Goal: Task Accomplishment & Management: Manage account settings

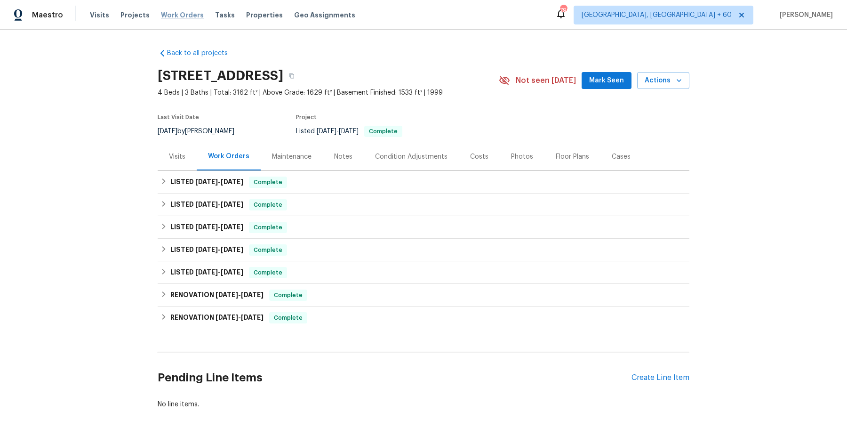
click at [171, 18] on span "Work Orders" at bounding box center [182, 14] width 43 height 9
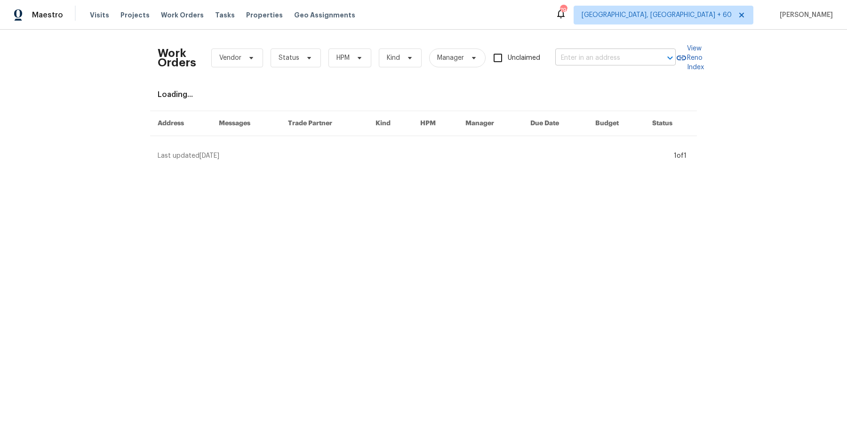
click at [572, 52] on input "text" at bounding box center [602, 58] width 94 height 15
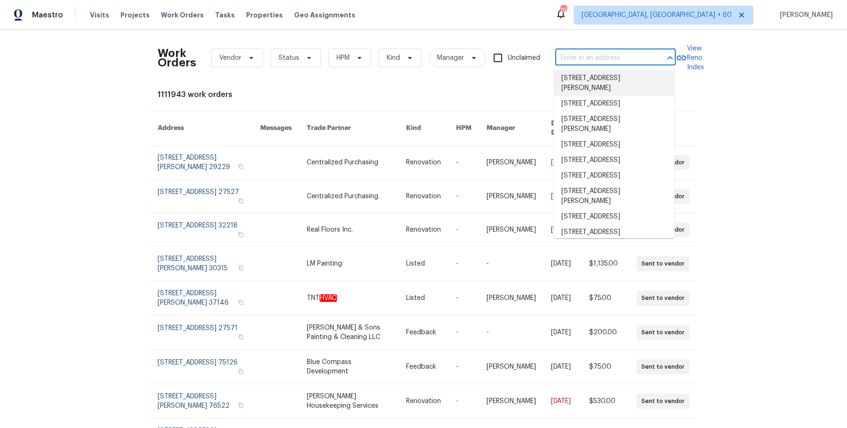
paste input "[STREET_ADDRESS][PERSON_NAME]"
type input "[STREET_ADDRESS][PERSON_NAME]"
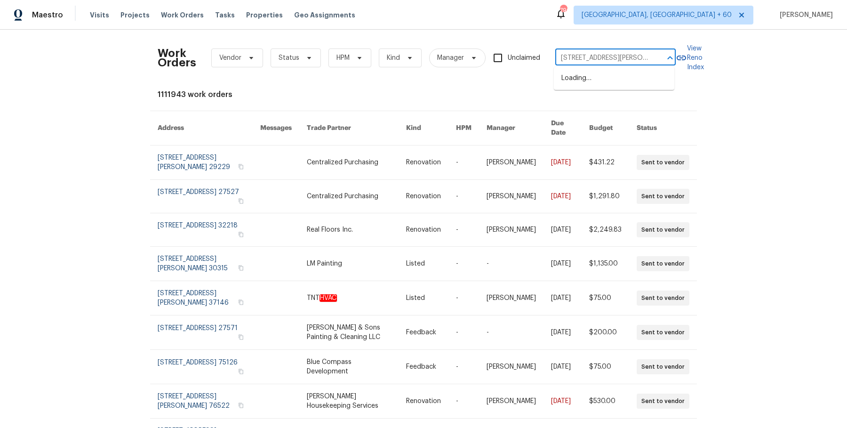
scroll to position [0, 4]
click at [615, 80] on li "75 Sunset Dr, Berea, OH 44017" at bounding box center [614, 79] width 120 height 16
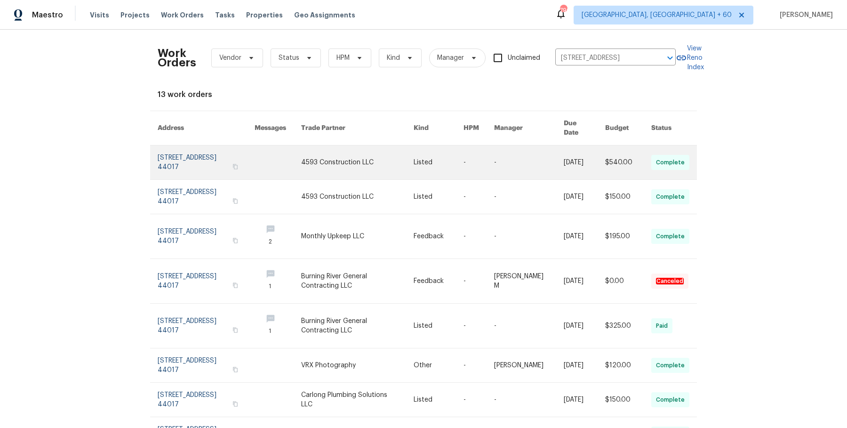
click at [388, 165] on link at bounding box center [357, 162] width 112 height 34
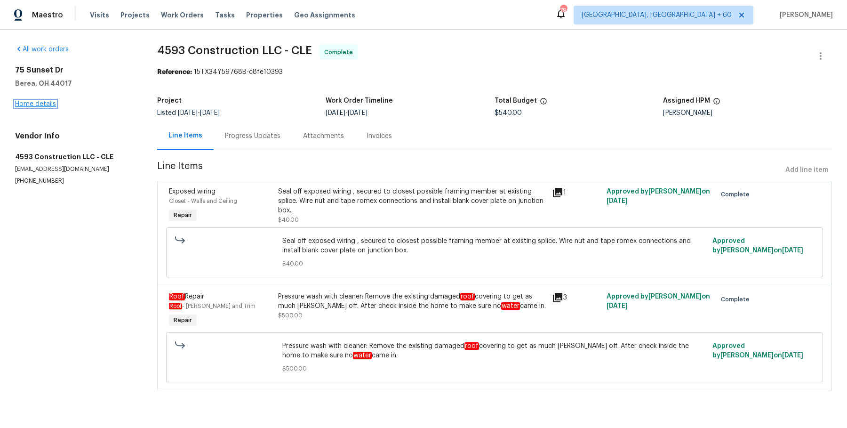
click at [29, 103] on link "Home details" at bounding box center [35, 104] width 41 height 7
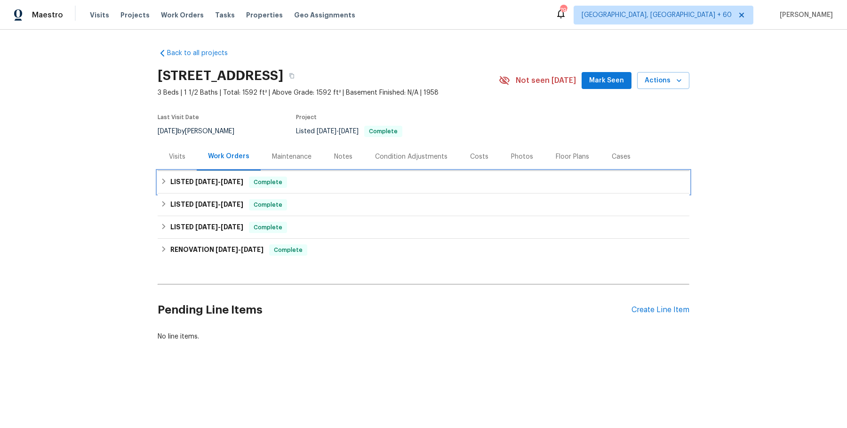
click at [398, 185] on div "LISTED 8/8/25 - 8/10/25 Complete" at bounding box center [424, 182] width 526 height 11
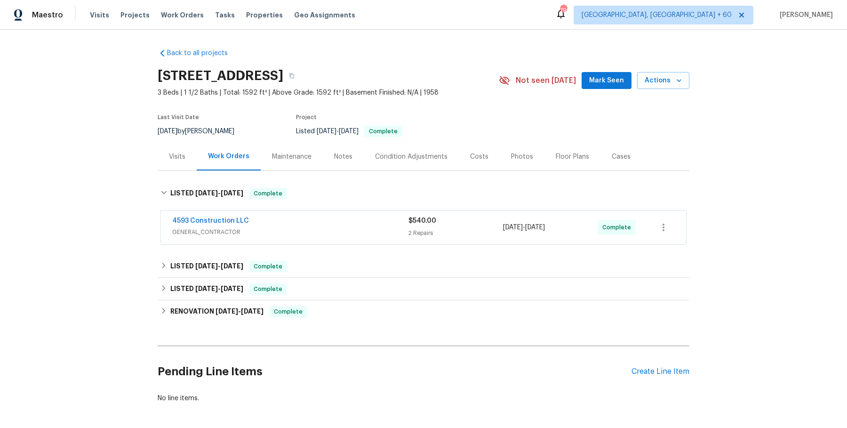
click at [378, 227] on span "GENERAL_CONTRACTOR" at bounding box center [290, 231] width 236 height 9
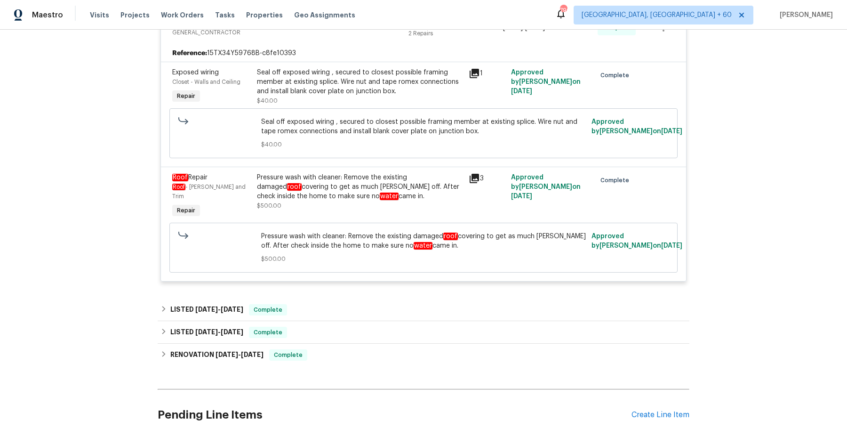
scroll to position [206, 0]
click at [346, 321] on div "LISTED 7/24/25 - 7/28/25 Complete VRX Photography PHOTOGRAPHY $120.00 1 Repair …" at bounding box center [424, 332] width 532 height 23
click at [351, 307] on div "LISTED 7/29/25 - 8/4/25 Complete" at bounding box center [424, 310] width 532 height 23
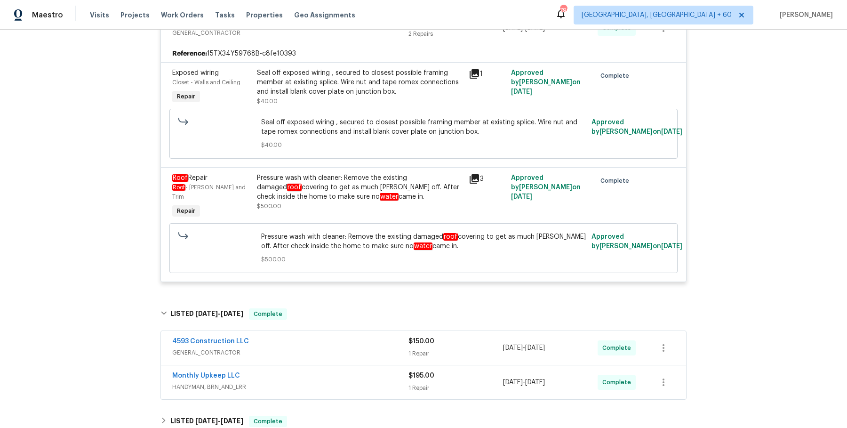
click at [346, 348] on span "GENERAL_CONTRACTOR" at bounding box center [290, 352] width 236 height 9
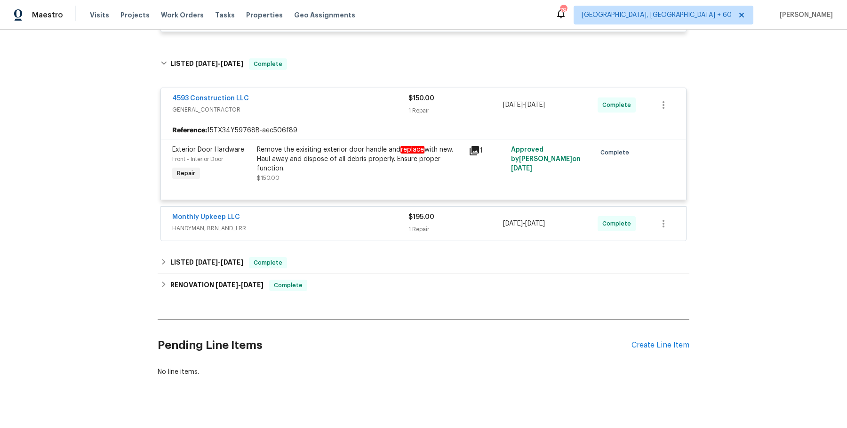
scroll to position [455, 0]
click at [352, 225] on div "Monthly Upkeep LLC HANDYMAN, BRN_AND_LRR" at bounding box center [290, 225] width 236 height 23
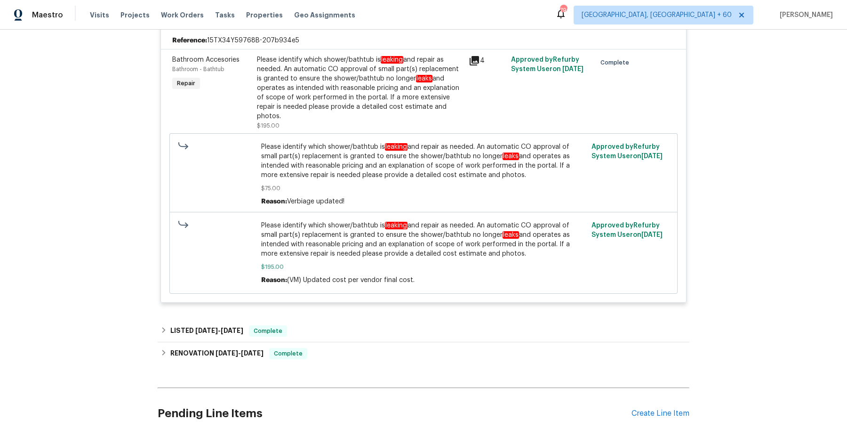
scroll to position [734, 0]
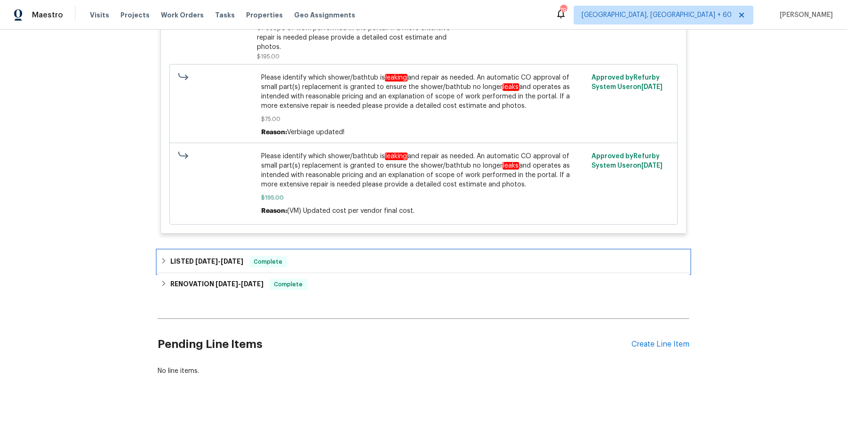
click at [340, 250] on div "LISTED 7/24/25 - 7/28/25 Complete" at bounding box center [424, 261] width 532 height 23
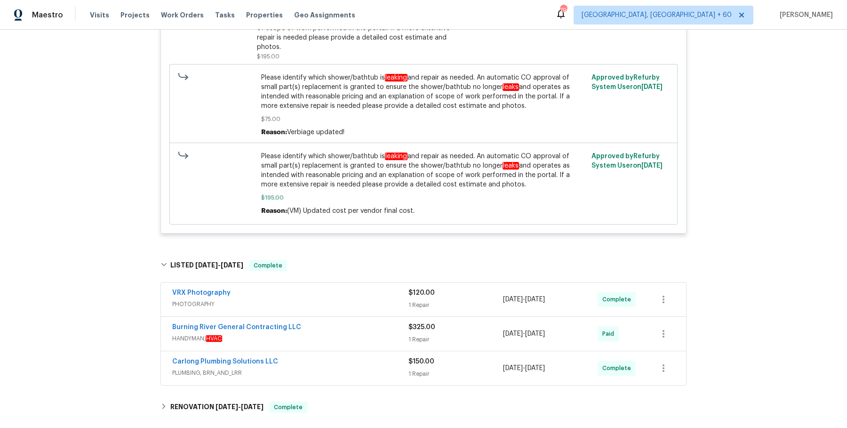
click at [321, 317] on div "Burning River General Contracting LLC HANDYMAN, HVAC $325.00 1 Repair 7/26/2025…" at bounding box center [423, 334] width 525 height 34
click at [325, 298] on div "VRX Photography PHOTOGRAPHY" at bounding box center [290, 299] width 236 height 23
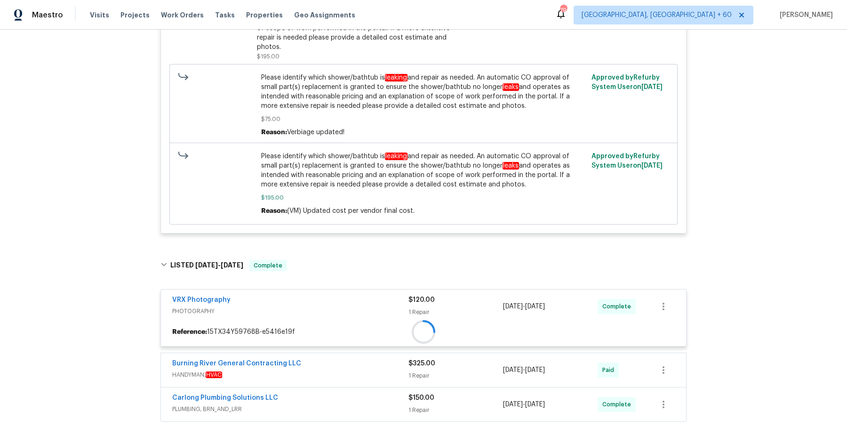
scroll to position [754, 0]
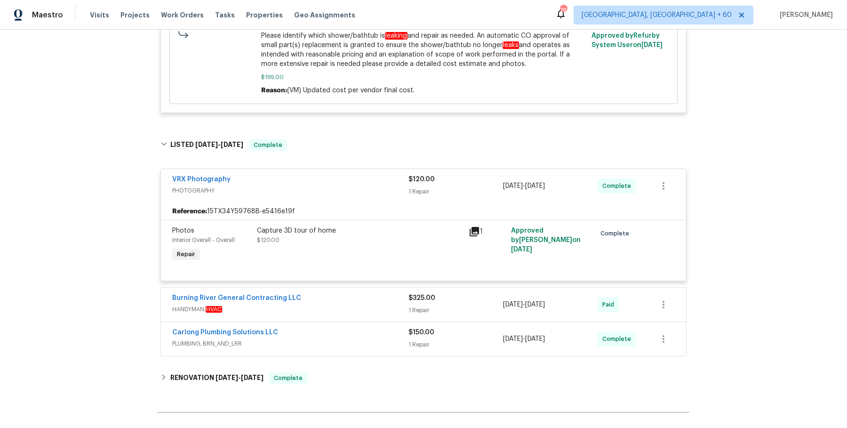
click at [326, 305] on span "HANDYMAN, HVAC" at bounding box center [290, 309] width 236 height 9
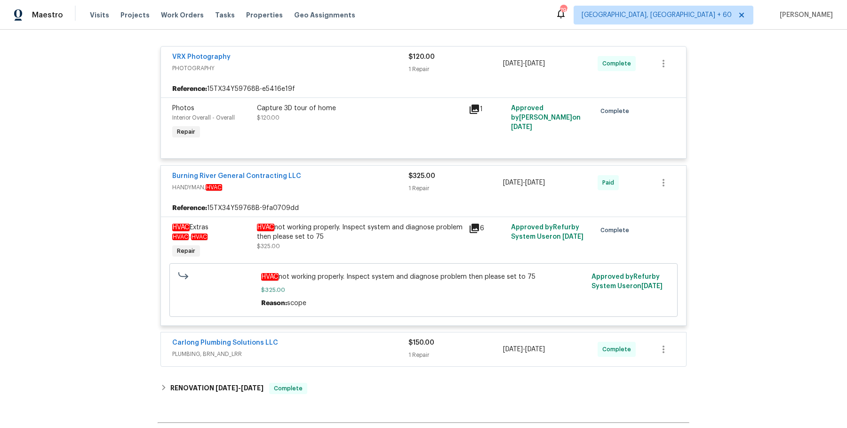
scroll to position [1080, 0]
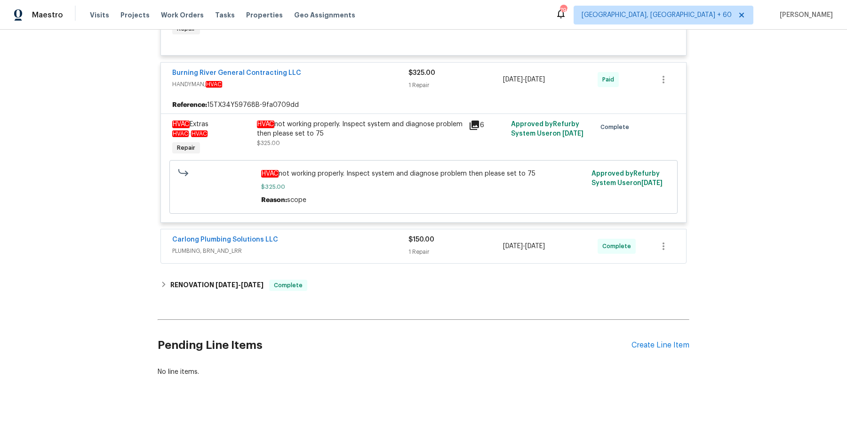
click at [358, 235] on div "Carlong Plumbing Solutions LLC" at bounding box center [290, 240] width 236 height 11
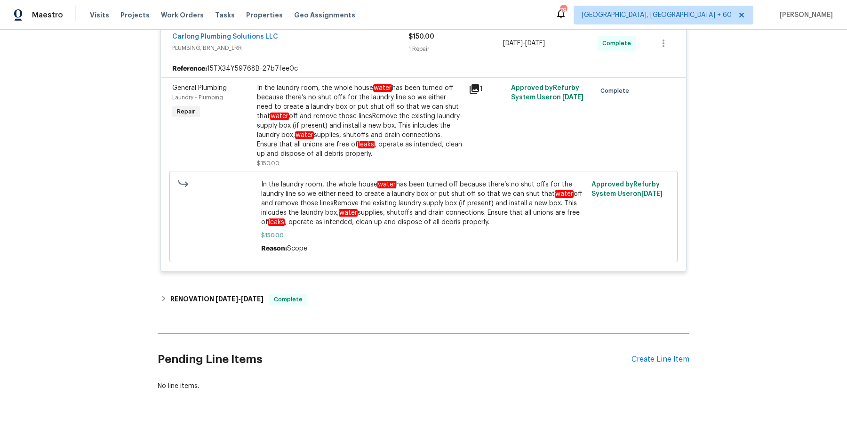
scroll to position [1297, 0]
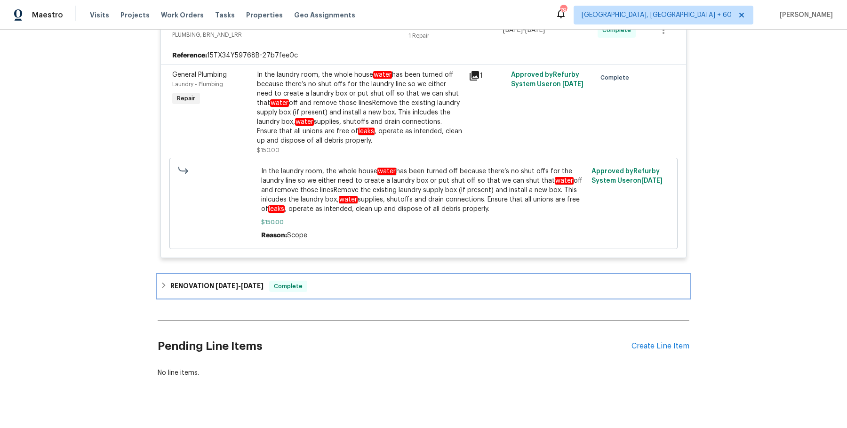
click at [361, 280] on div "RENOVATION 7/11/25 - 7/23/25 Complete" at bounding box center [424, 286] width 532 height 23
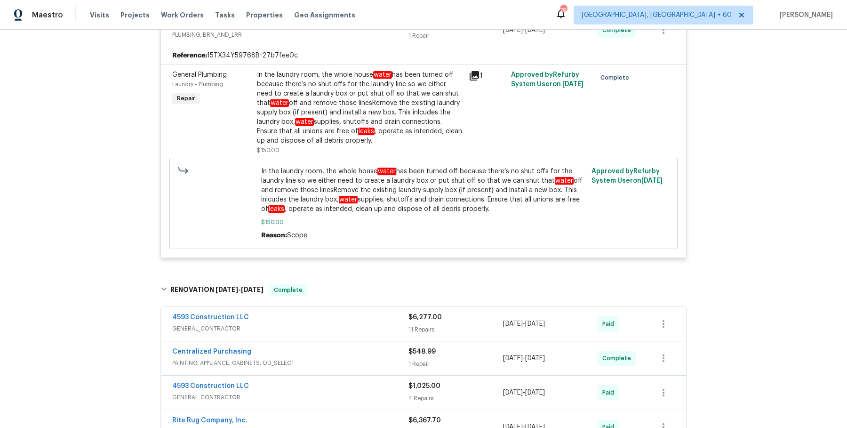
click at [355, 324] on span "GENERAL_CONTRACTOR" at bounding box center [290, 328] width 236 height 9
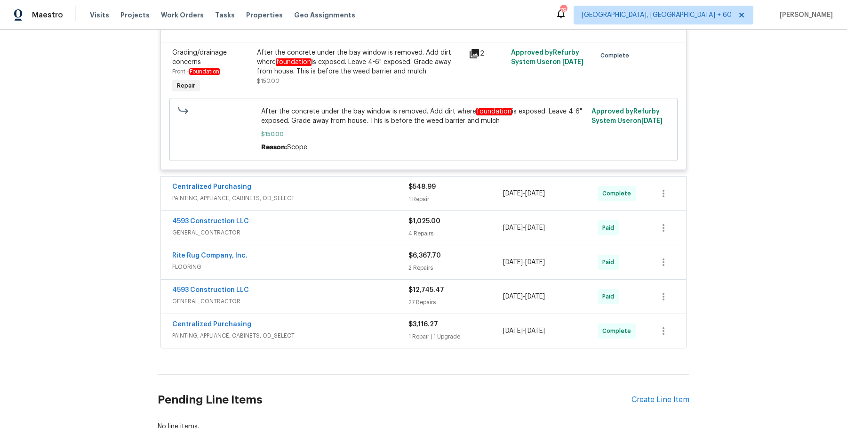
scroll to position [2841, 0]
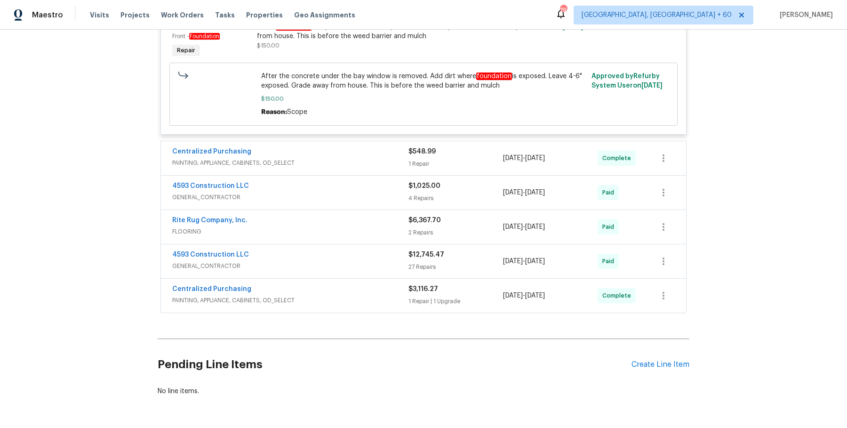
click at [365, 158] on span "PAINTING, APPLIANCE, CABINETS, OD_SELECT" at bounding box center [290, 162] width 236 height 9
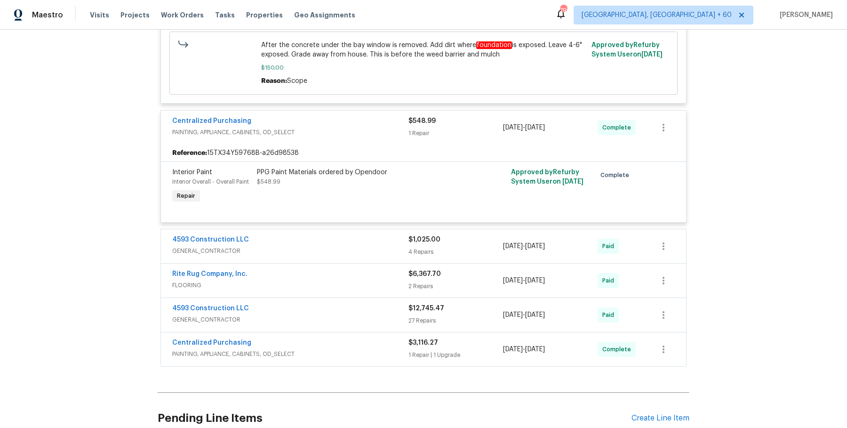
scroll to position [2874, 0]
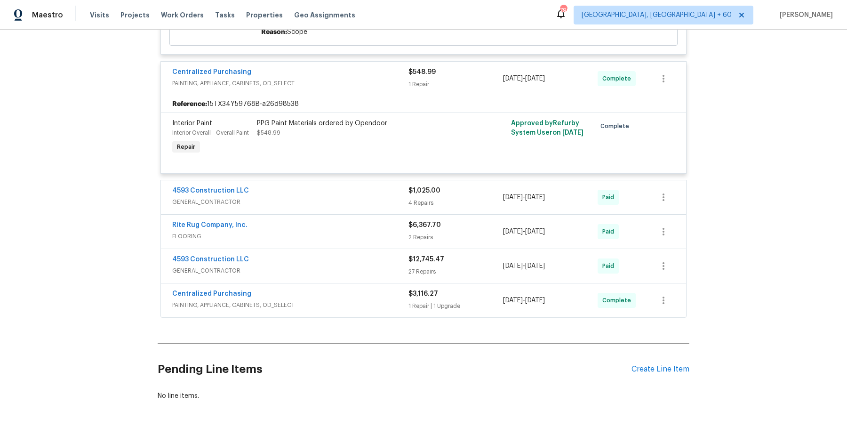
click at [361, 197] on span "GENERAL_CONTRACTOR" at bounding box center [290, 201] width 236 height 9
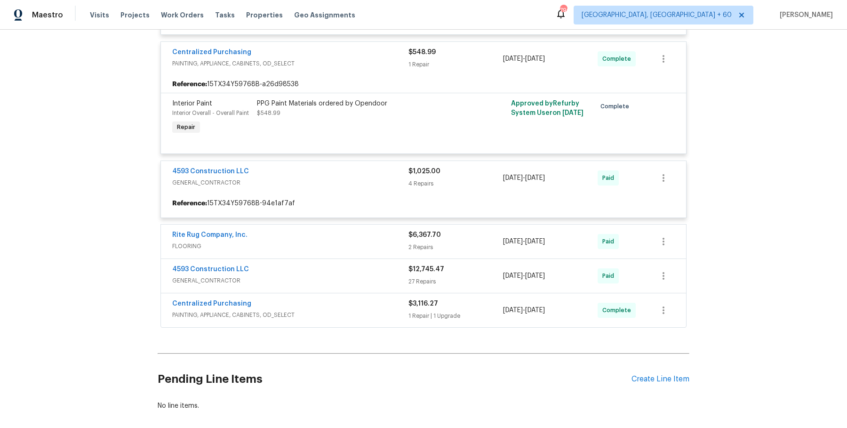
scroll to position [2956, 0]
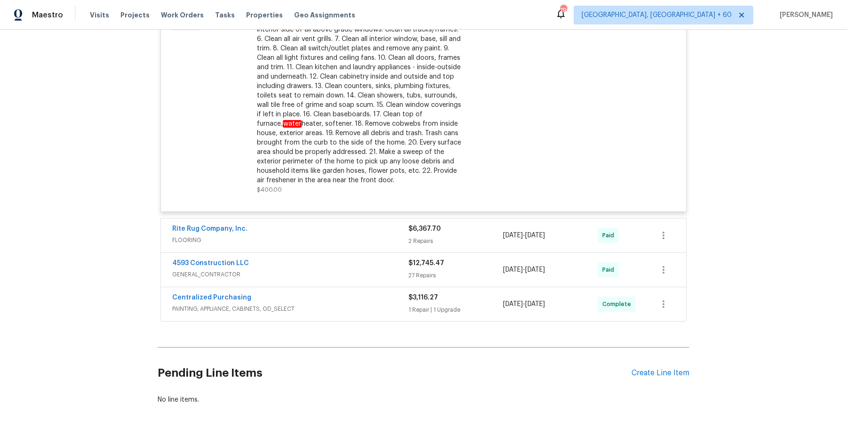
click at [369, 235] on span "FLOORING" at bounding box center [290, 239] width 236 height 9
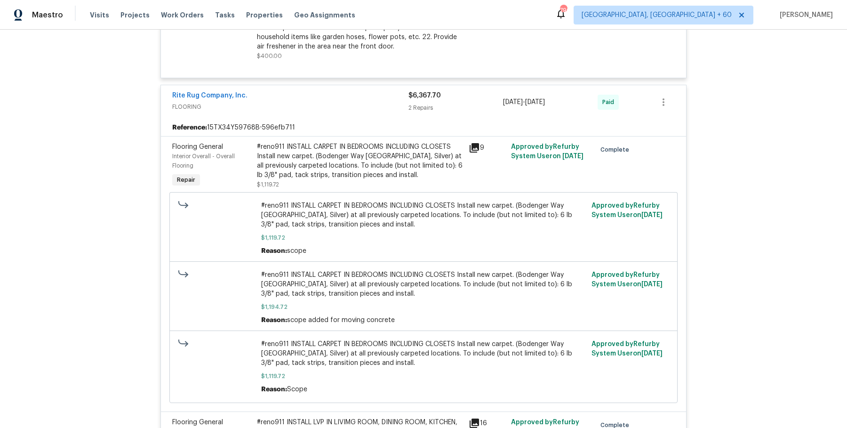
scroll to position [3951, 0]
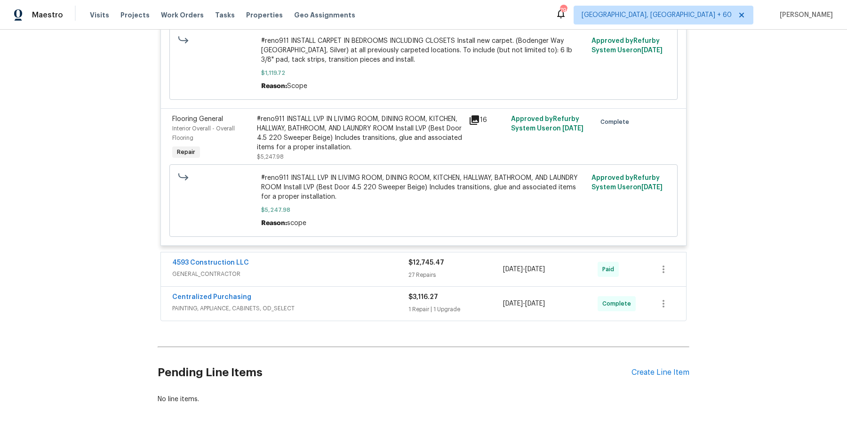
click at [393, 258] on div "4593 Construction LLC" at bounding box center [290, 263] width 236 height 11
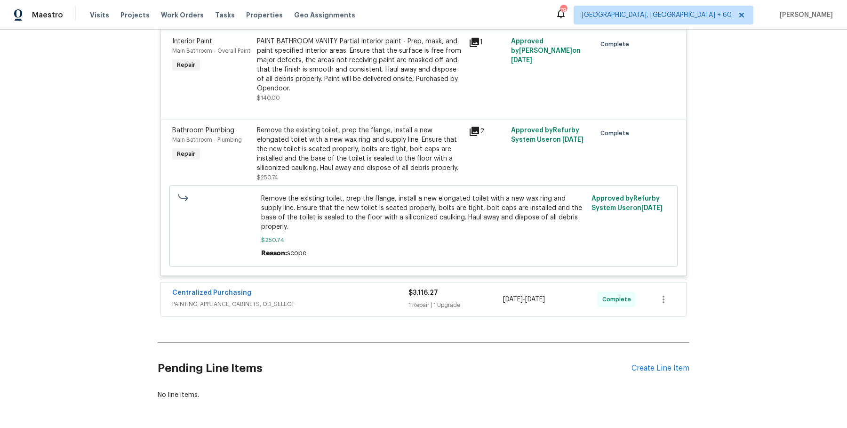
click at [390, 288] on div "Centralized Purchasing PAINTING, APPLIANCE, CABINETS, OD_SELECT" at bounding box center [290, 299] width 236 height 23
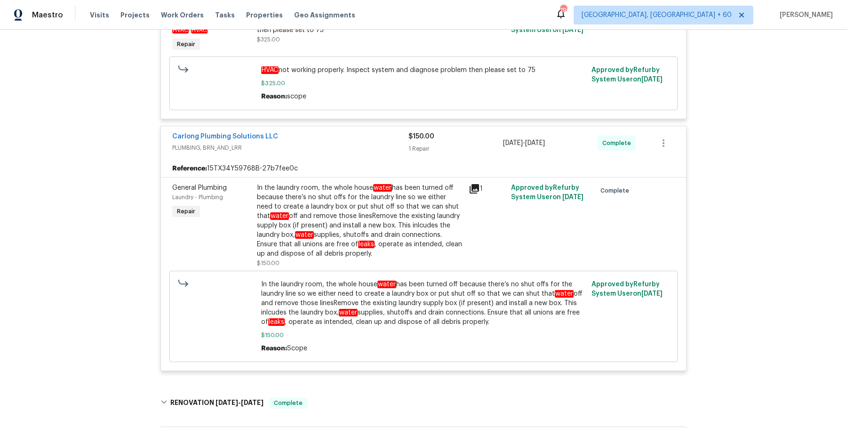
scroll to position [0, 0]
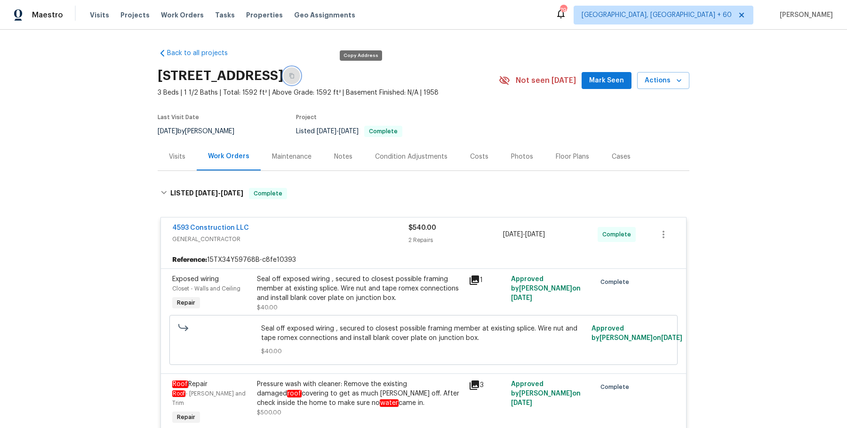
click at [300, 77] on button "button" at bounding box center [291, 75] width 17 height 17
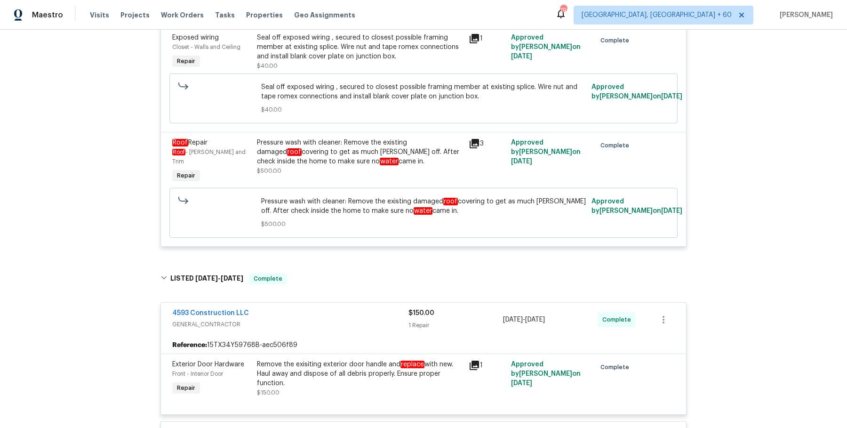
scroll to position [241, 0]
click at [422, 161] on div "Pressure wash with cleaner: Remove the existing damaged roof covering to get as…" at bounding box center [360, 153] width 206 height 28
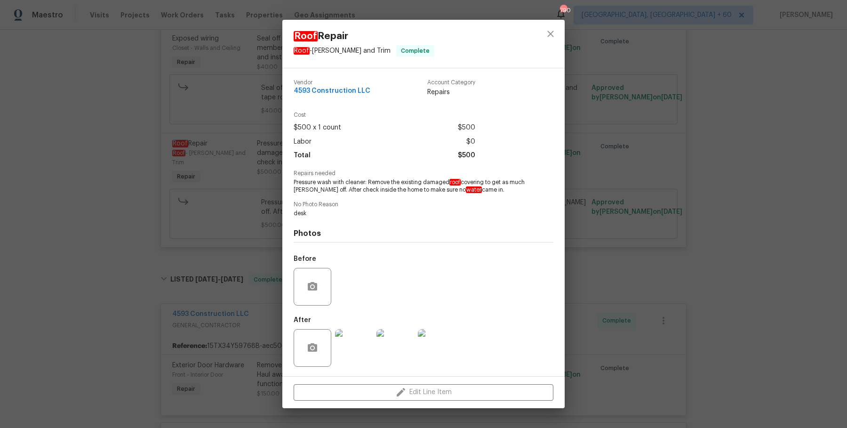
click at [750, 231] on div "Roof Repair Roof - Eaves and Trim Complete Vendor 4593 Construction LLC Account…" at bounding box center [423, 214] width 847 height 428
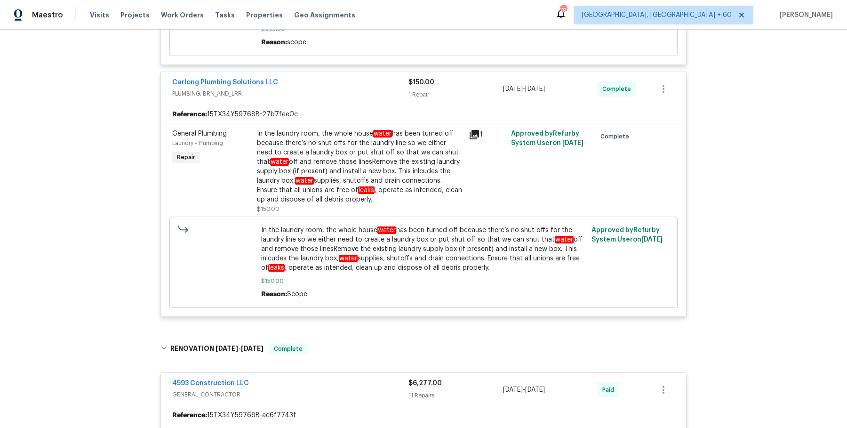
scroll to position [1232, 0]
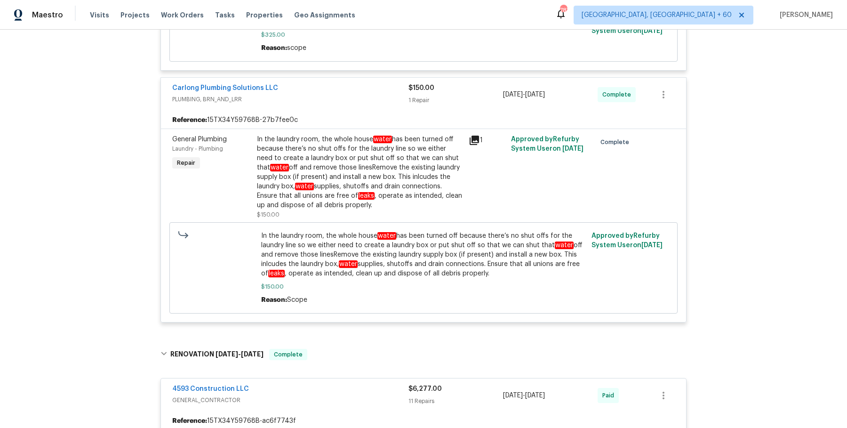
click at [182, 23] on div "Visits Projects Work Orders Tasks Properties Geo Assignments" at bounding box center [228, 15] width 277 height 19
click at [182, 21] on div "Visits Projects Work Orders Tasks Properties Geo Assignments" at bounding box center [228, 15] width 277 height 19
click at [184, 11] on span "Work Orders" at bounding box center [182, 14] width 43 height 9
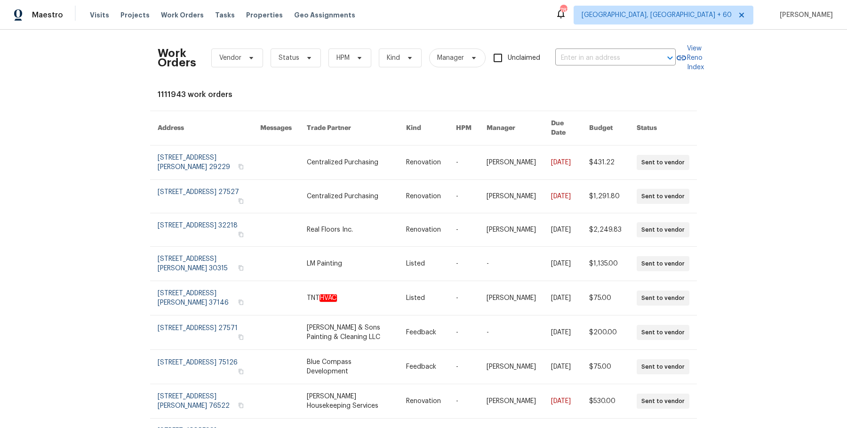
click at [597, 39] on div "Work Orders Vendor Status HPM Kind Manager Unclaimed ​" at bounding box center [417, 57] width 518 height 41
click at [594, 48] on div "Work Orders Vendor Status HPM Kind Manager Unclaimed ​" at bounding box center [417, 57] width 518 height 41
click at [593, 57] on input "text" at bounding box center [602, 58] width 94 height 15
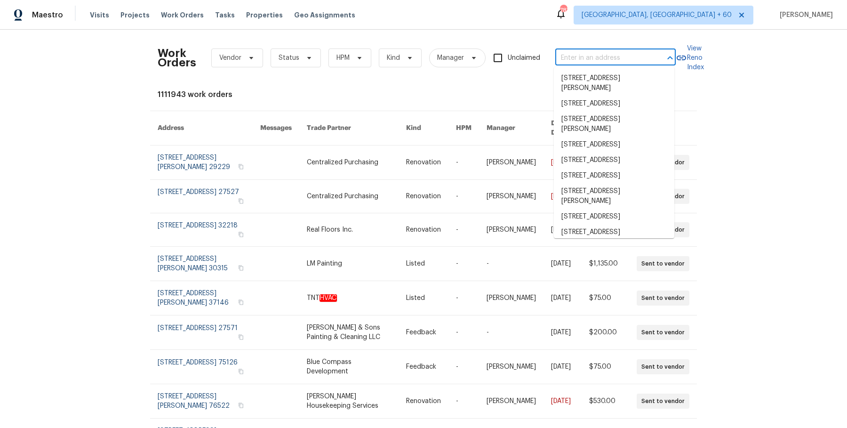
paste input "1623 Nevada Ave Lorain, OH 44052"
type input "1623 Nevada Ave Lorain, OH 44052"
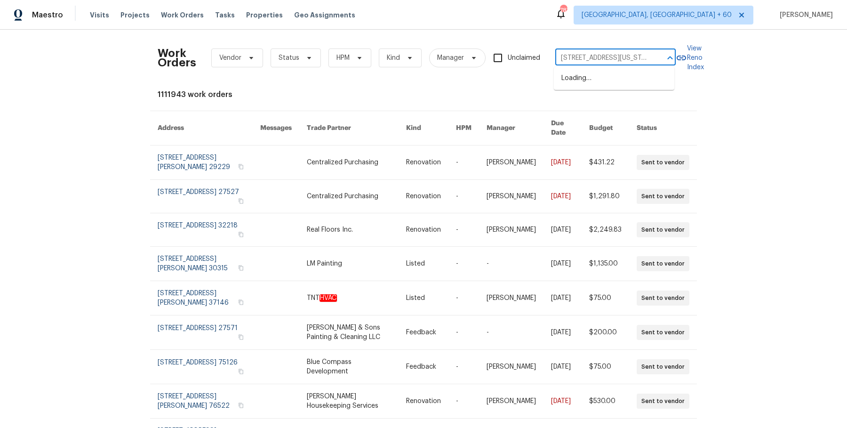
scroll to position [0, 20]
click at [595, 86] on li "[STREET_ADDRESS][US_STATE]" at bounding box center [614, 79] width 120 height 16
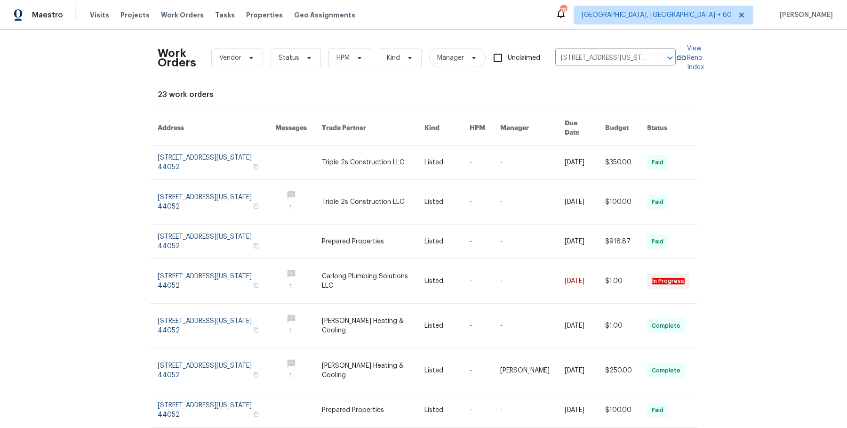
click at [502, 152] on link at bounding box center [532, 162] width 64 height 34
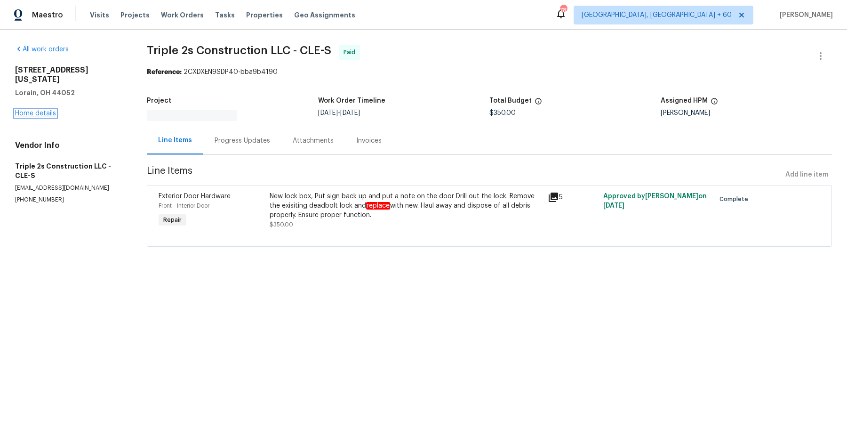
click at [28, 110] on link "Home details" at bounding box center [35, 113] width 41 height 7
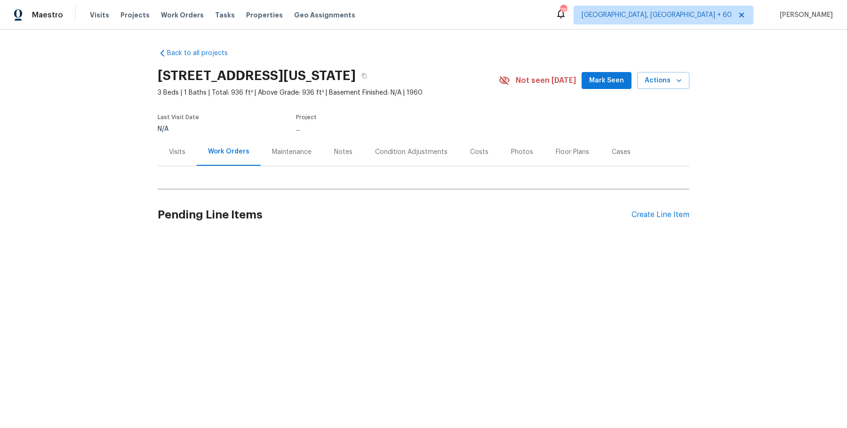
click at [284, 185] on div "Back to all projects 1623 Nevada Ave, Lorain, OH 44052 3 Beds | 1 Baths | Total…" at bounding box center [424, 142] width 532 height 203
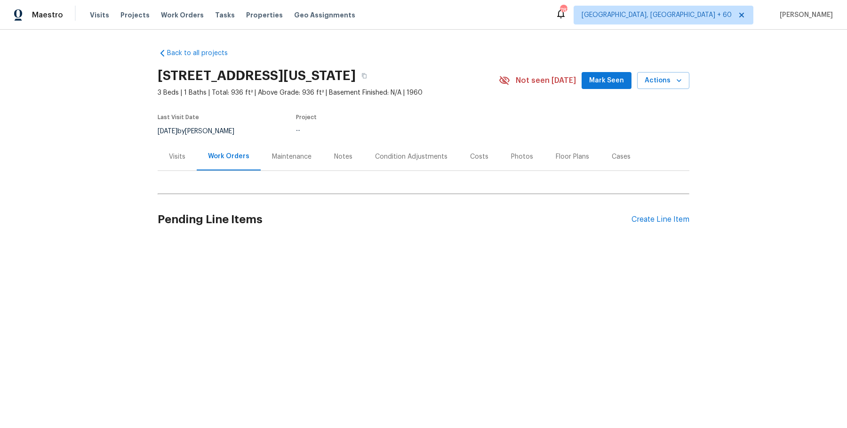
click at [255, 196] on div "Back to all projects 1623 Nevada Ave, Lorain, OH 44052 3 Beds | 1 Baths | Total…" at bounding box center [424, 145] width 532 height 208
click at [285, 192] on div "Back to all projects 1623 Nevada Ave, Lorain, OH 44052 3 Beds | 1 Baths | Total…" at bounding box center [424, 145] width 532 height 208
click at [281, 184] on div "Back to all projects 1623 Nevada Ave, Lorain, OH 44052 3 Beds | 1 Baths | Total…" at bounding box center [424, 145] width 532 height 208
click at [281, 157] on div "Maintenance" at bounding box center [292, 156] width 40 height 9
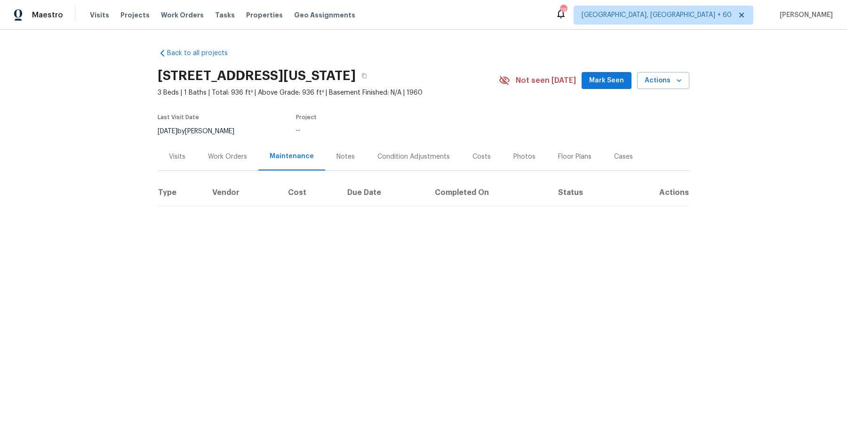
click at [235, 158] on div "Work Orders" at bounding box center [227, 156] width 39 height 9
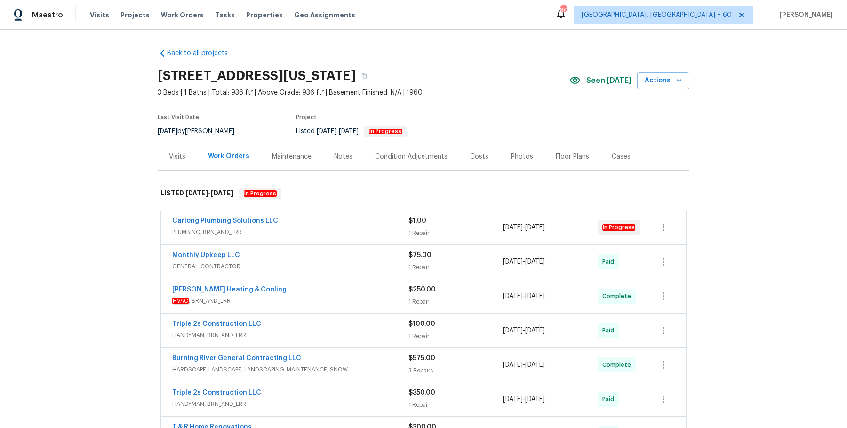
click at [349, 230] on span "PLUMBING, BRN_AND_LRR" at bounding box center [290, 231] width 236 height 9
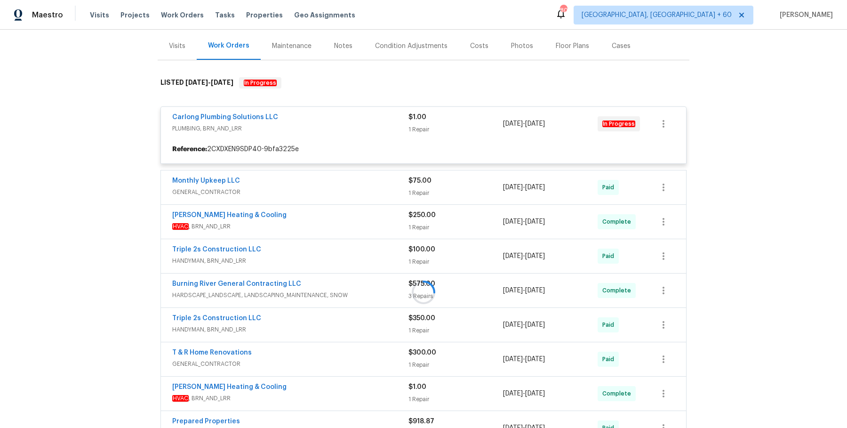
scroll to position [113, 0]
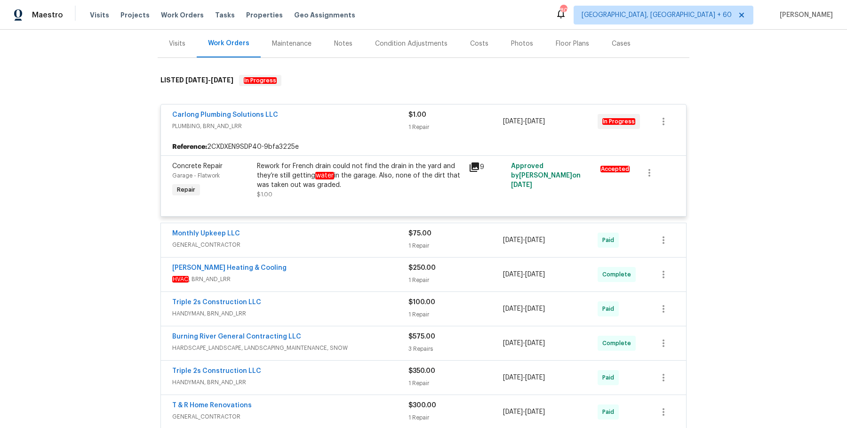
click at [343, 233] on div "Monthly Upkeep LLC" at bounding box center [290, 234] width 236 height 11
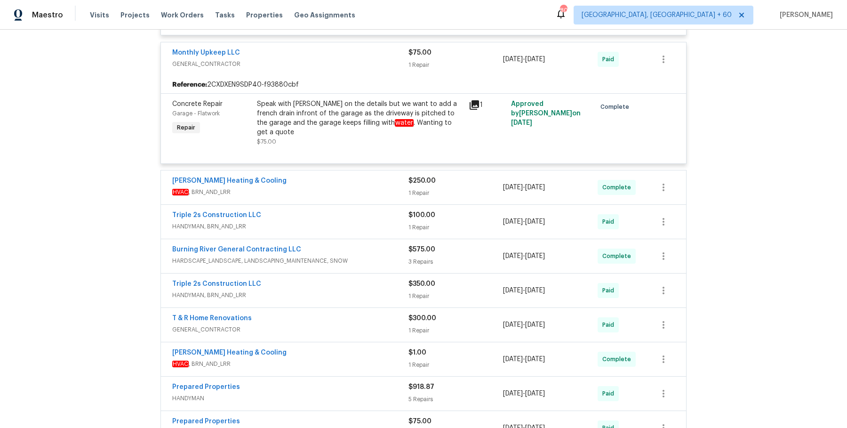
scroll to position [306, 0]
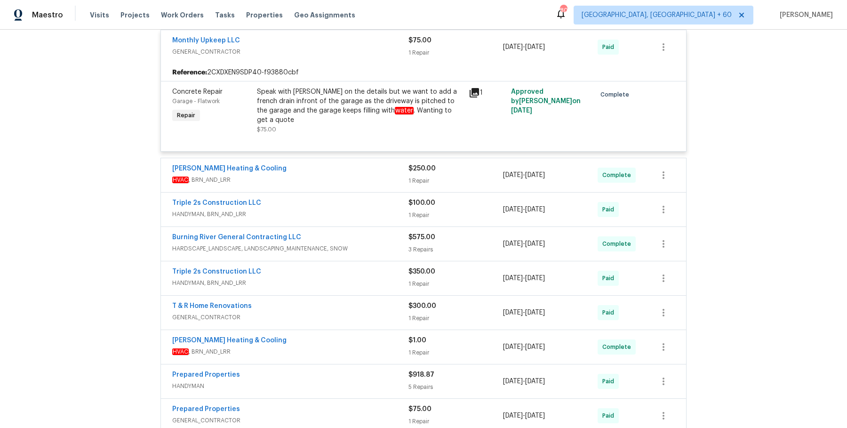
click at [403, 178] on div "[PERSON_NAME] Heating & Cooling HVAC , BRN_AND_LRR $250.00 1 Repair [DATE] - [D…" at bounding box center [423, 175] width 525 height 34
click at [403, 175] on span "HVAC , BRN_AND_LRR" at bounding box center [290, 179] width 236 height 9
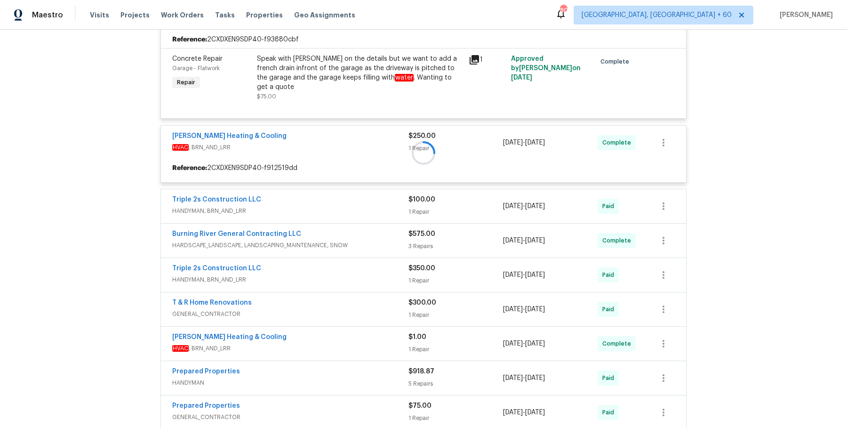
scroll to position [344, 0]
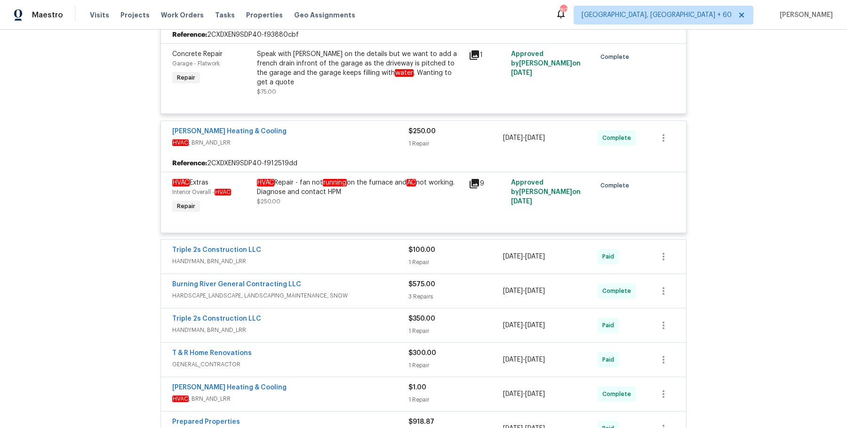
click at [384, 257] on div "Triple 2s Construction LLC HANDYMAN, BRN_AND_LRR $100.00 1 Repair [DATE] - [DAT…" at bounding box center [423, 257] width 525 height 34
click at [385, 257] on span "HANDYMAN, BRN_AND_LRR" at bounding box center [290, 261] width 236 height 9
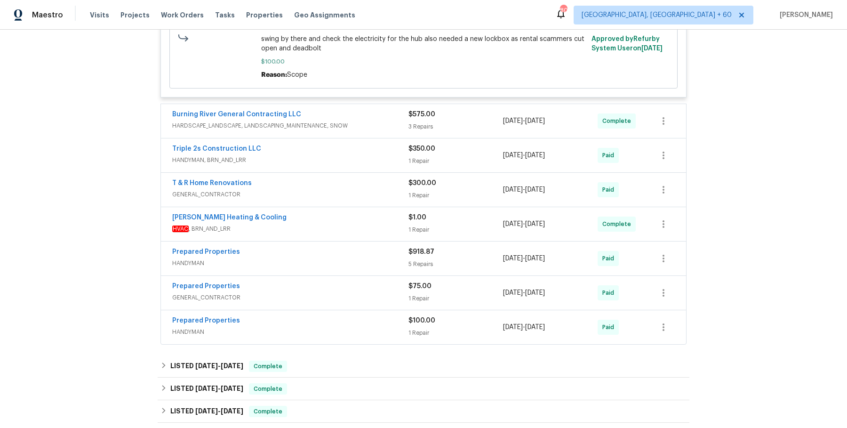
scroll to position [667, 0]
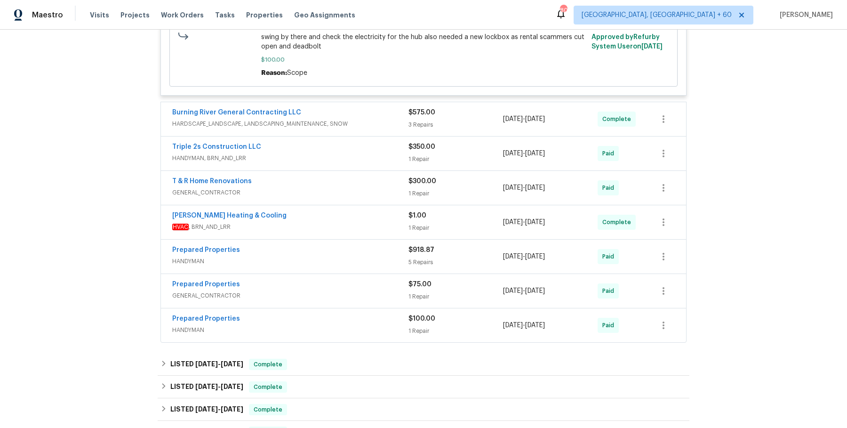
click at [377, 121] on span "HARDSCAPE_LANDSCAPE, LANDSCAPING_MAINTENANCE, SNOW" at bounding box center [290, 123] width 236 height 9
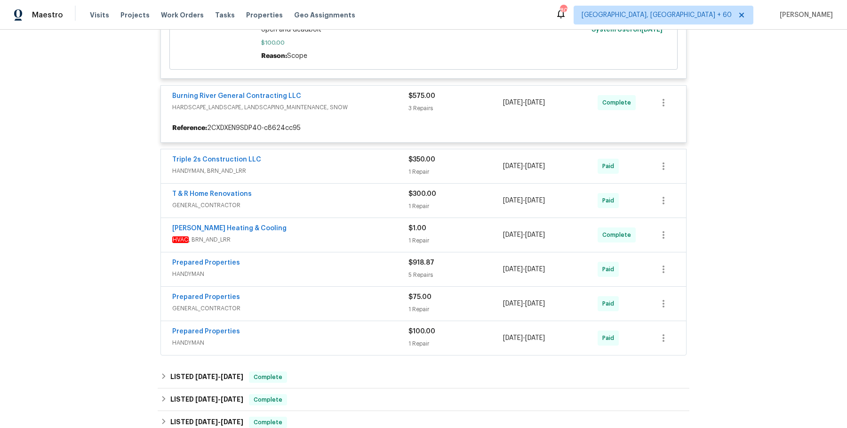
scroll to position [684, 0]
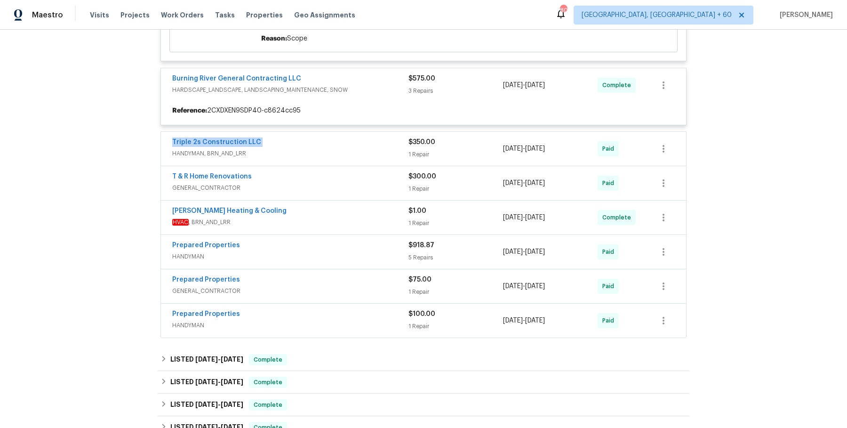
scroll to position [696, 0]
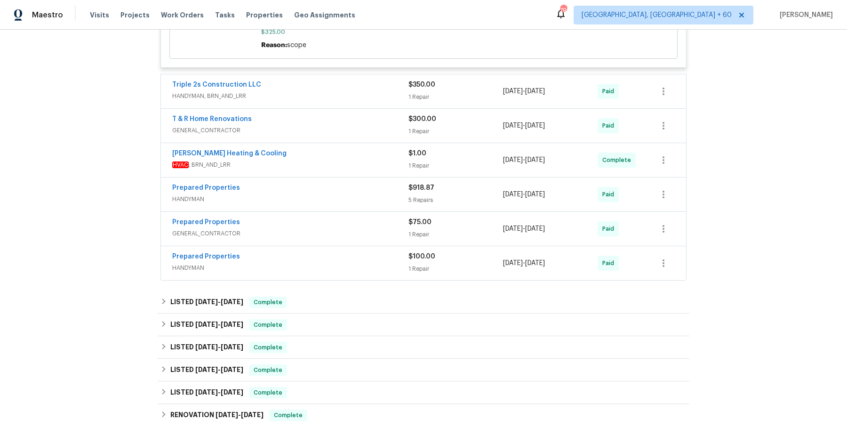
click at [360, 97] on span "HANDYMAN, BRN_AND_LRR" at bounding box center [290, 95] width 236 height 9
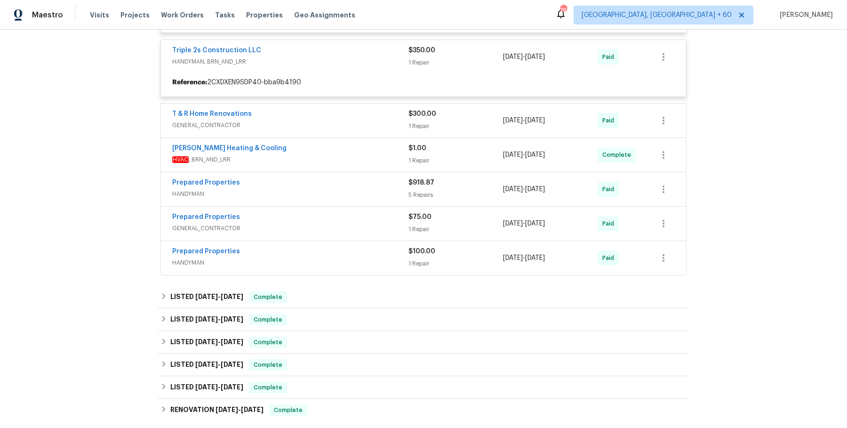
scroll to position [1179, 0]
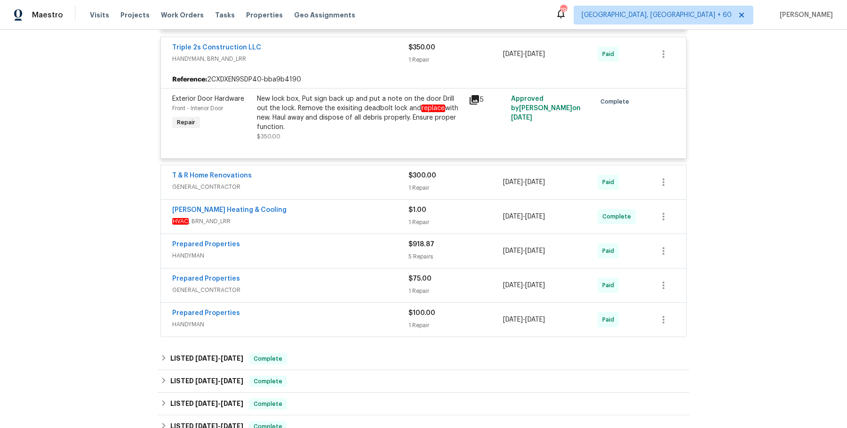
click at [359, 171] on div "T & R Home Renovations" at bounding box center [290, 176] width 236 height 11
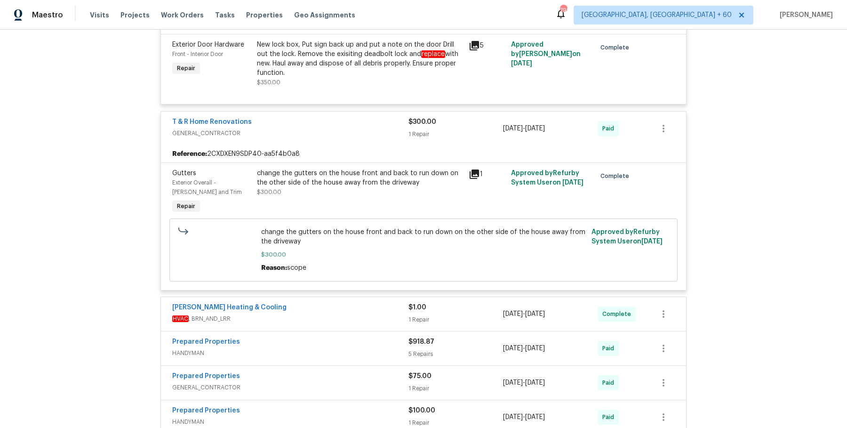
scroll to position [1238, 0]
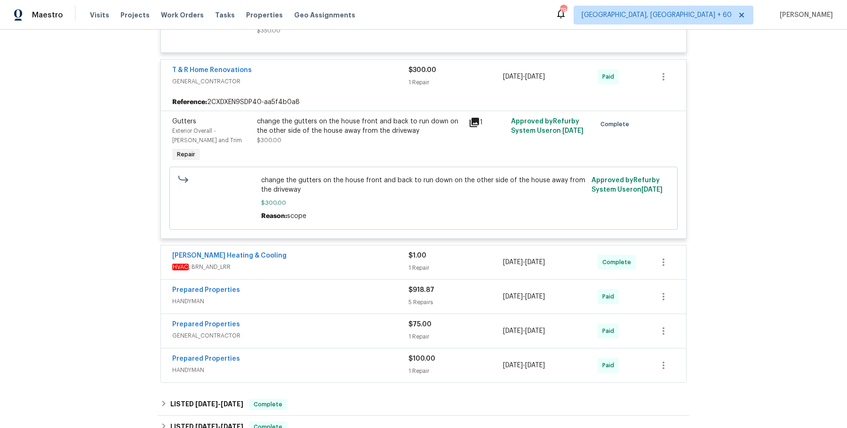
click at [358, 262] on span "HVAC , BRN_AND_LRR" at bounding box center [290, 266] width 236 height 9
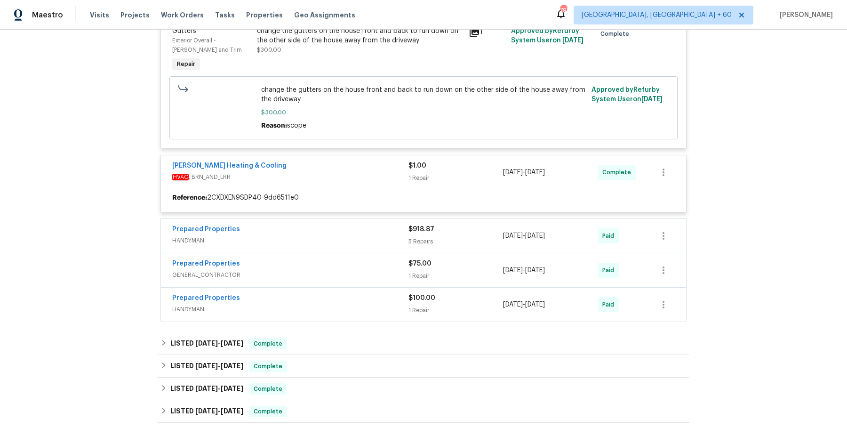
scroll to position [1377, 0]
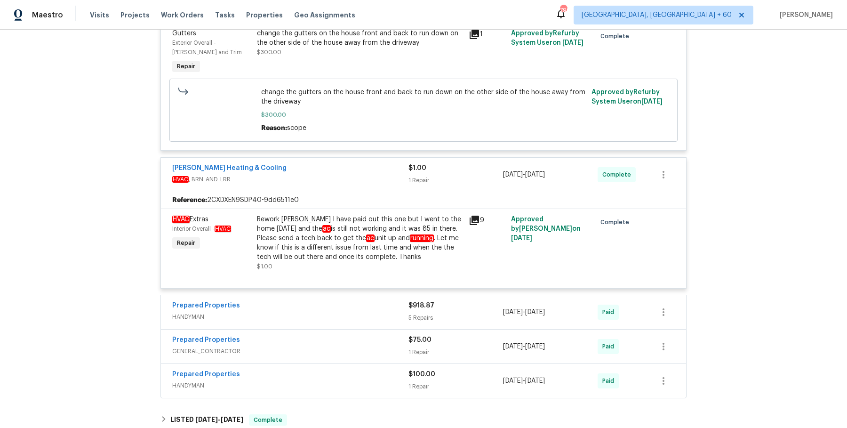
click at [346, 304] on div "Prepared Properties" at bounding box center [290, 306] width 236 height 11
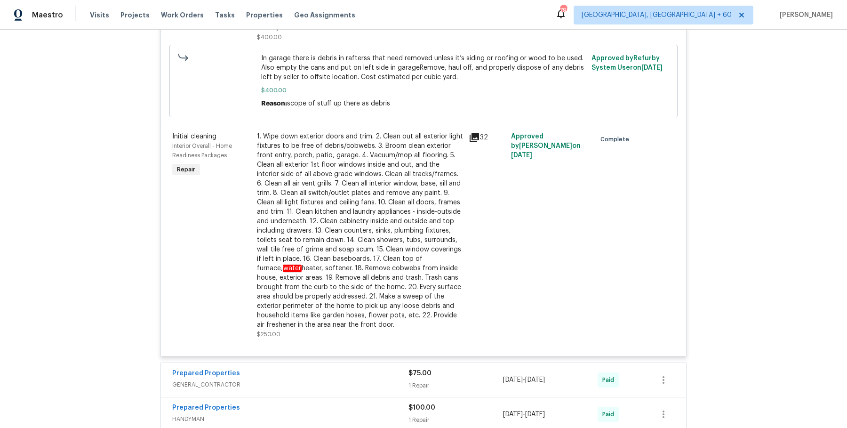
scroll to position [2097, 0]
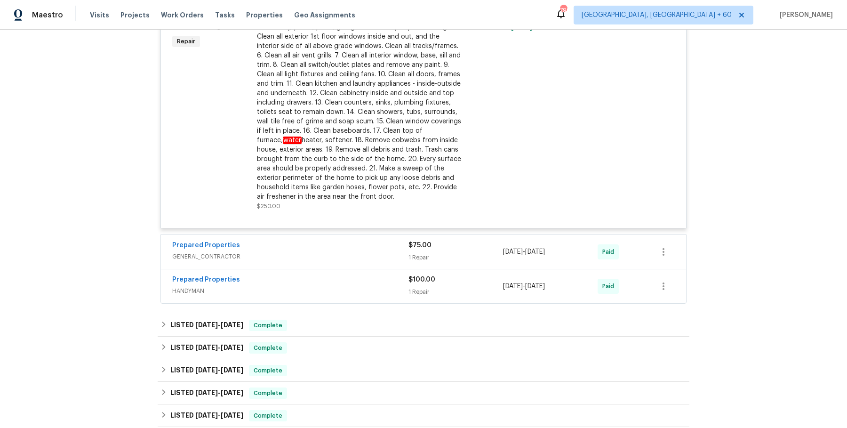
click at [348, 252] on span "GENERAL_CONTRACTOR" at bounding box center [290, 256] width 236 height 9
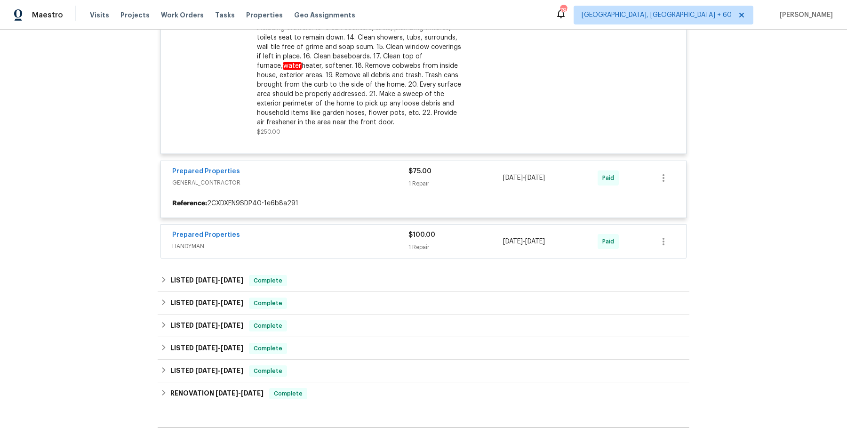
scroll to position [2245, 0]
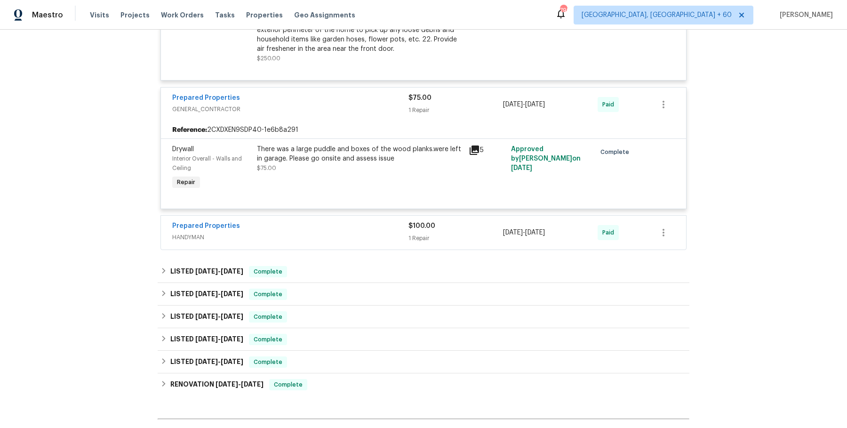
click at [355, 233] on span "HANDYMAN" at bounding box center [290, 237] width 236 height 9
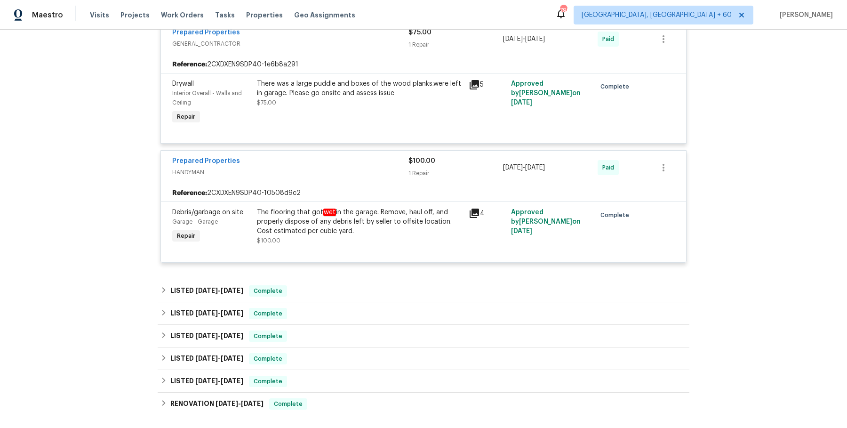
scroll to position [2400, 0]
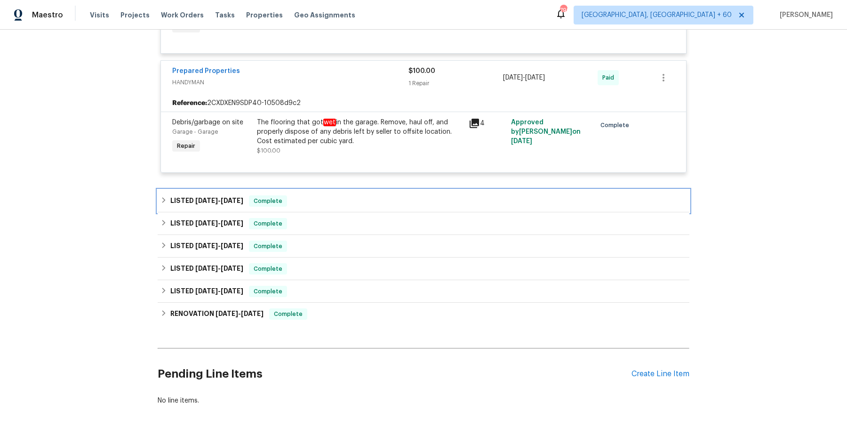
click at [356, 195] on div "LISTED [DATE] - [DATE] Complete" at bounding box center [424, 200] width 526 height 11
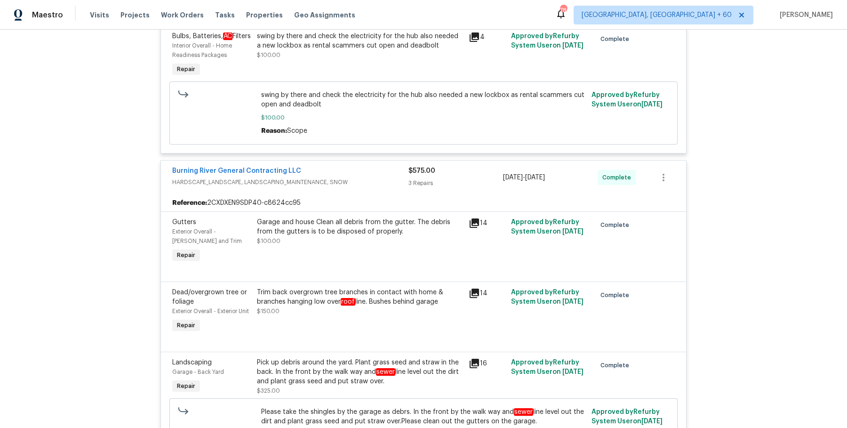
scroll to position [0, 0]
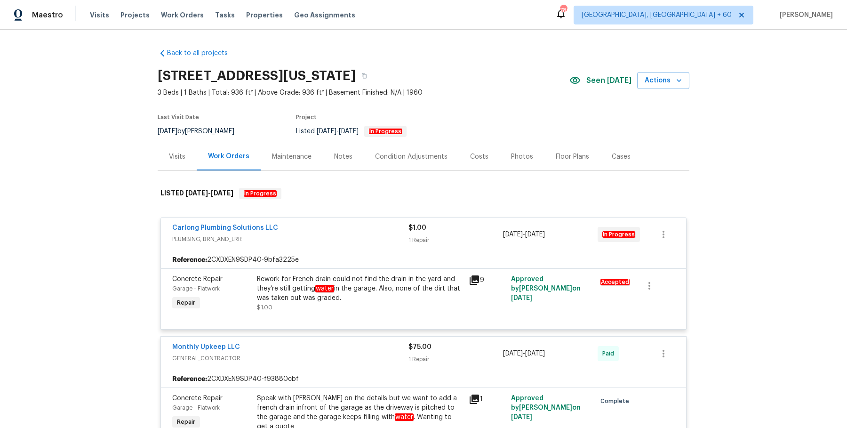
click at [175, 7] on div "Visits Projects Work Orders Tasks Properties Geo Assignments" at bounding box center [228, 15] width 277 height 19
click at [175, 16] on span "Work Orders" at bounding box center [182, 14] width 43 height 9
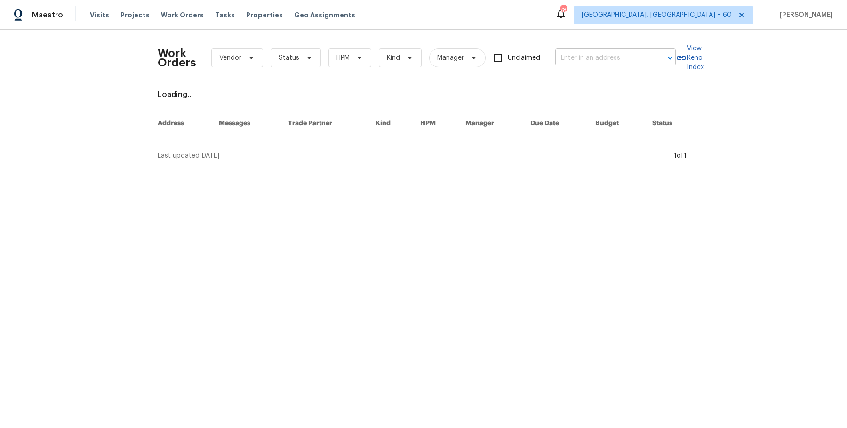
click at [630, 62] on input "text" at bounding box center [602, 58] width 94 height 15
paste input "[STREET_ADDRESS]"
type input "[STREET_ADDRESS]"
click at [619, 86] on li "[STREET_ADDRESS]" at bounding box center [614, 79] width 120 height 16
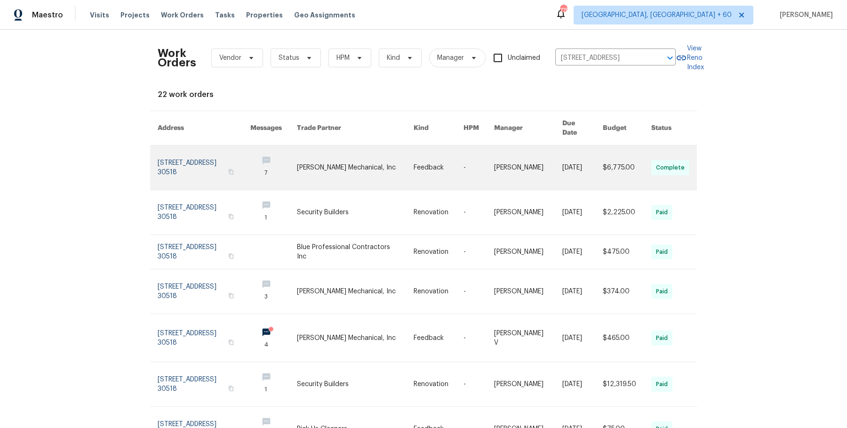
click at [500, 157] on link at bounding box center [528, 167] width 68 height 44
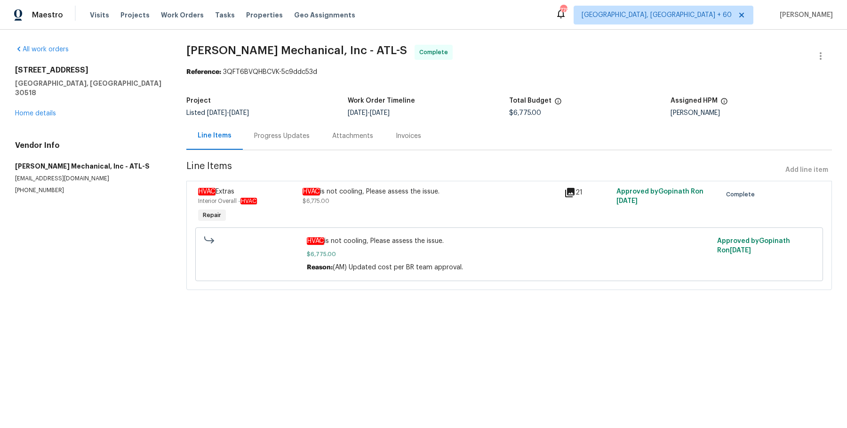
click at [51, 107] on div "[STREET_ADDRESS] Home details" at bounding box center [89, 91] width 149 height 53
click at [48, 110] on link "Home details" at bounding box center [35, 113] width 41 height 7
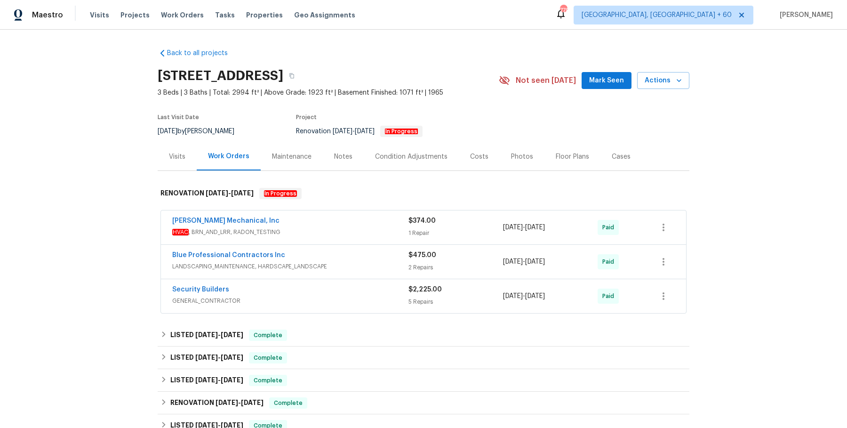
click at [314, 234] on span "HVAC , BRN_AND_LRR, RADON_TESTING" at bounding box center [290, 231] width 236 height 9
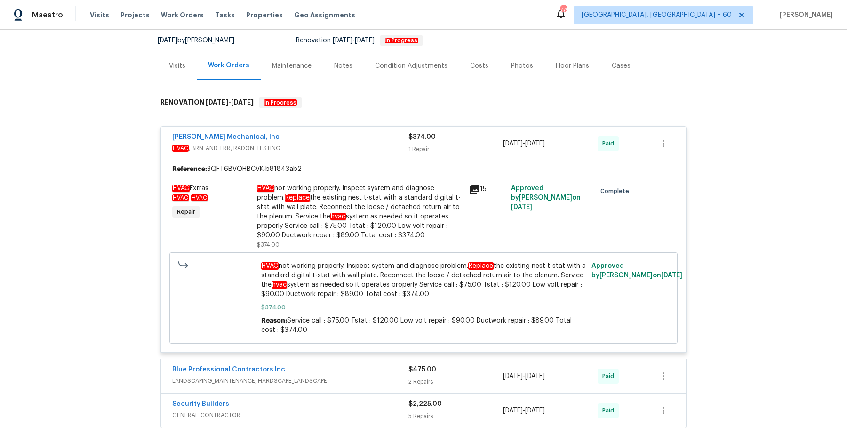
scroll to position [96, 0]
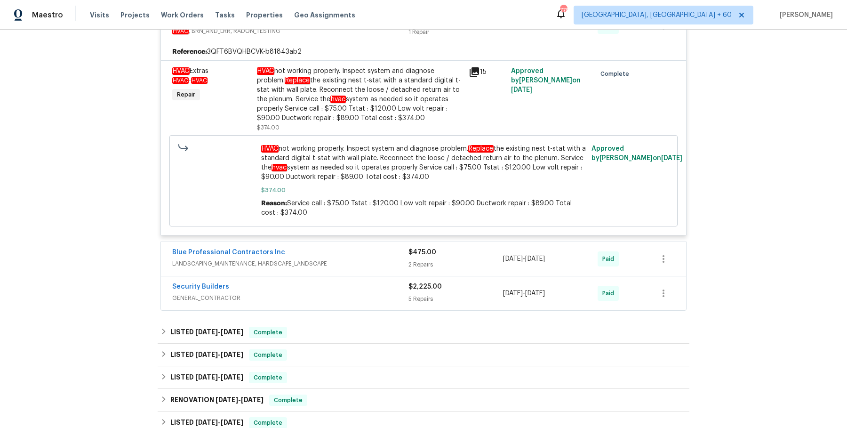
click at [329, 259] on span "LANDSCAPING_MAINTENANCE, HARDSCAPE_LANDSCAPE" at bounding box center [290, 263] width 236 height 9
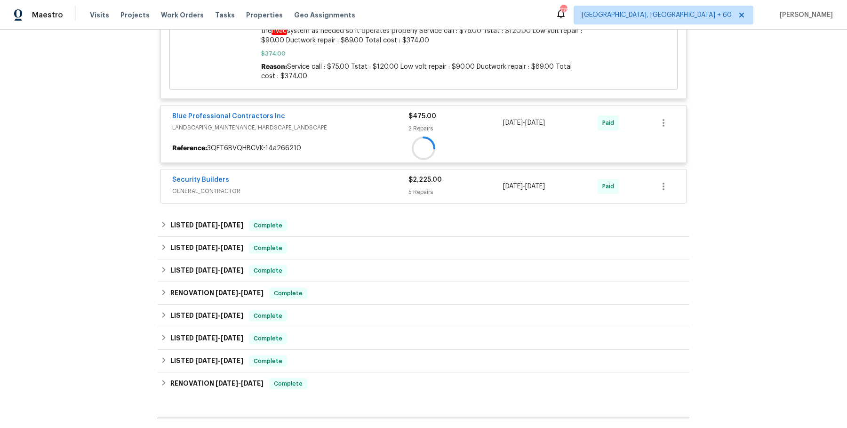
scroll to position [373, 0]
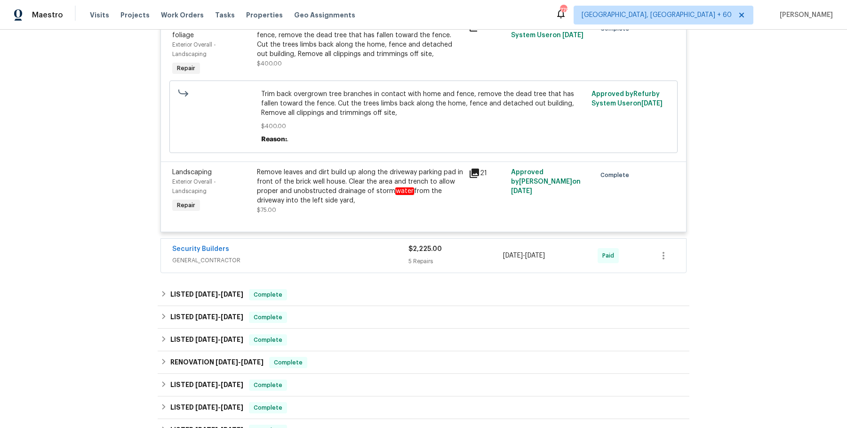
click at [328, 259] on span "GENERAL_CONTRACTOR" at bounding box center [290, 260] width 236 height 9
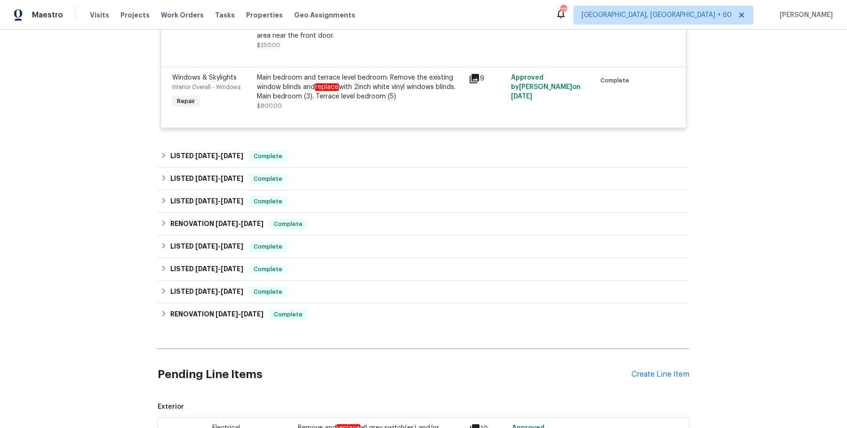
scroll to position [1235, 0]
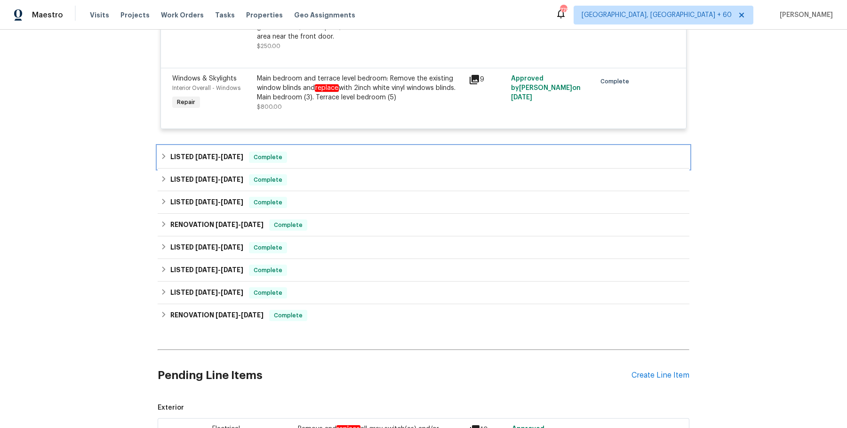
click at [312, 152] on div "LISTED [DATE] - [DATE] Complete" at bounding box center [424, 157] width 526 height 11
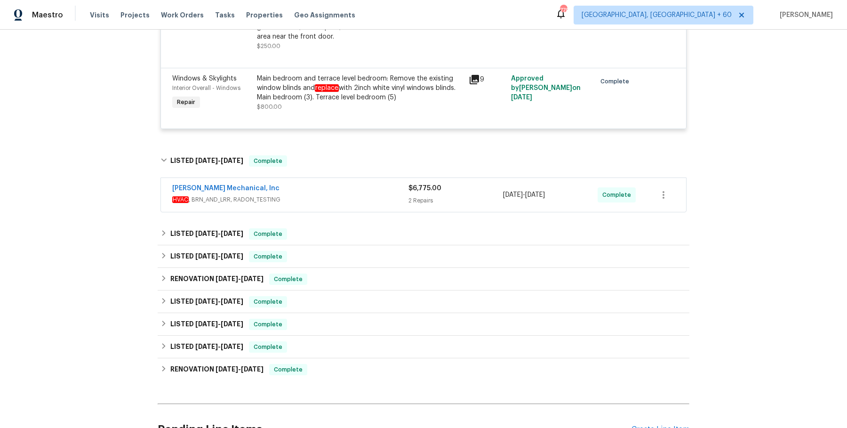
click at [315, 195] on span "HVAC , BRN_AND_LRR, RADON_TESTING" at bounding box center [290, 199] width 236 height 9
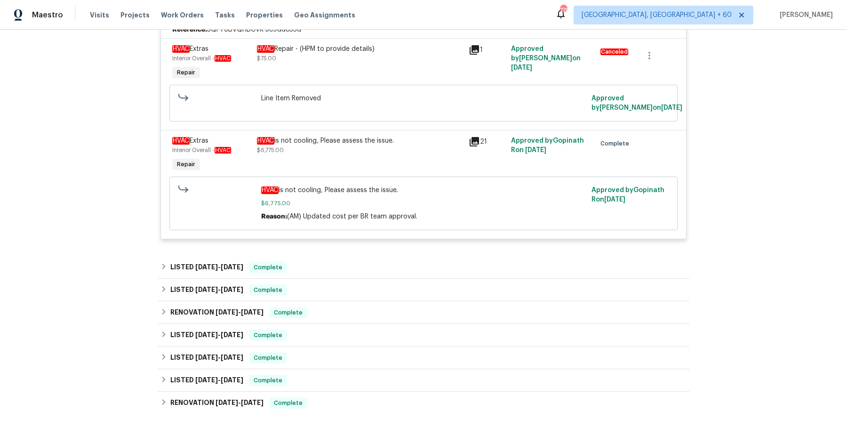
scroll to position [1447, 0]
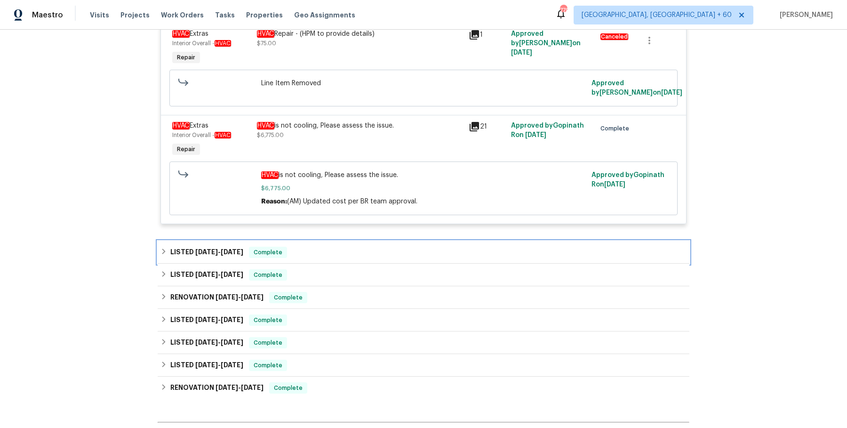
click at [310, 248] on div "LISTED [DATE] - [DATE] Complete" at bounding box center [424, 252] width 526 height 11
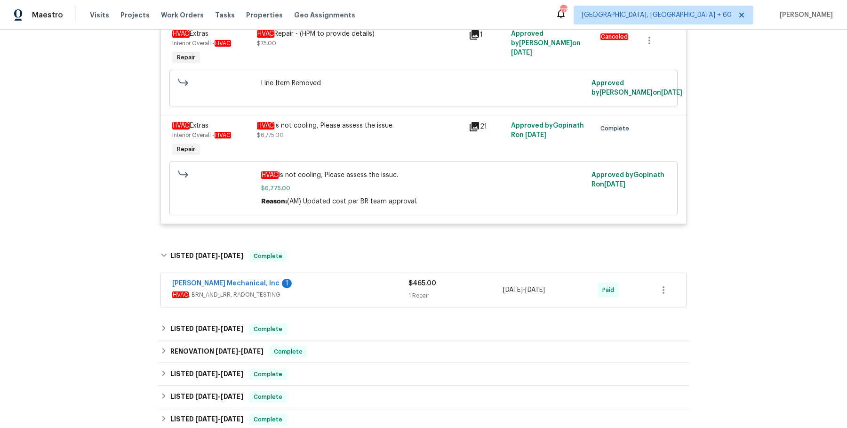
click at [310, 297] on span "HVAC , BRN_AND_LRR, RADON_TESTING" at bounding box center [290, 294] width 236 height 9
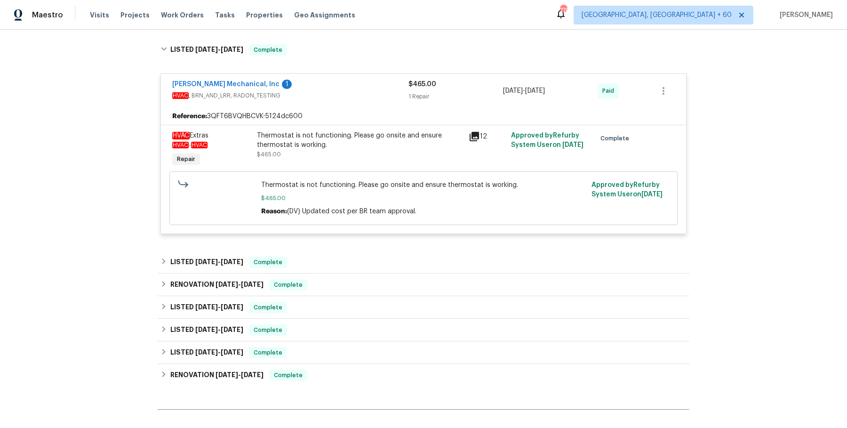
scroll to position [1657, 0]
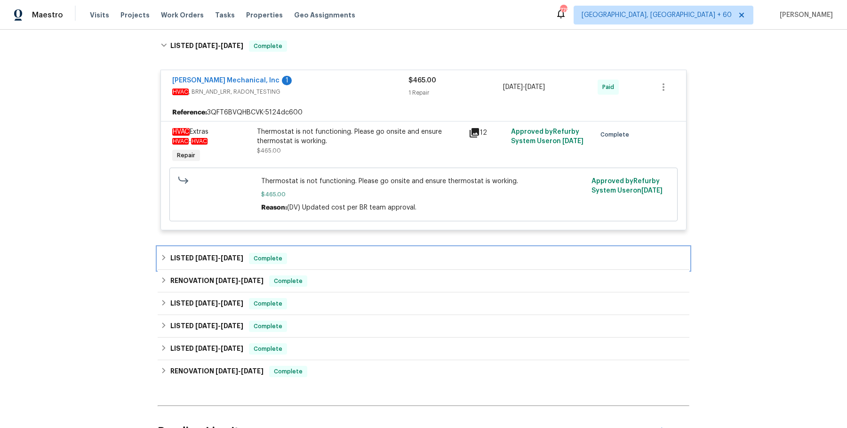
click at [334, 267] on div "LISTED [DATE] - [DATE] Complete" at bounding box center [424, 258] width 532 height 23
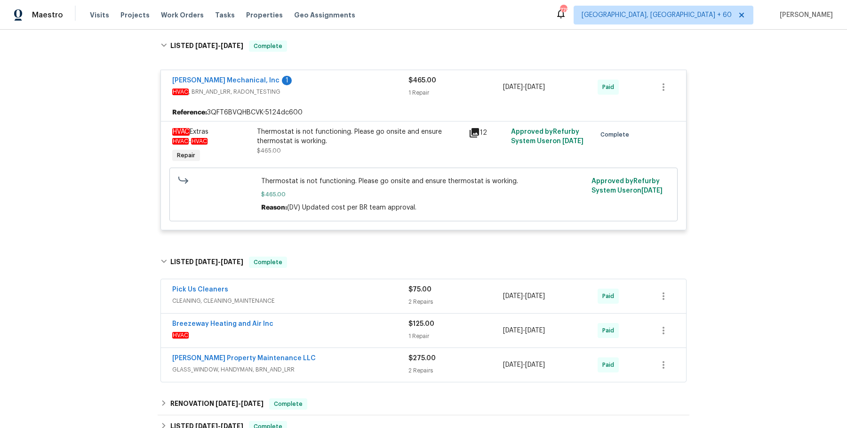
click at [330, 293] on div "Pick Us Cleaners" at bounding box center [290, 290] width 236 height 11
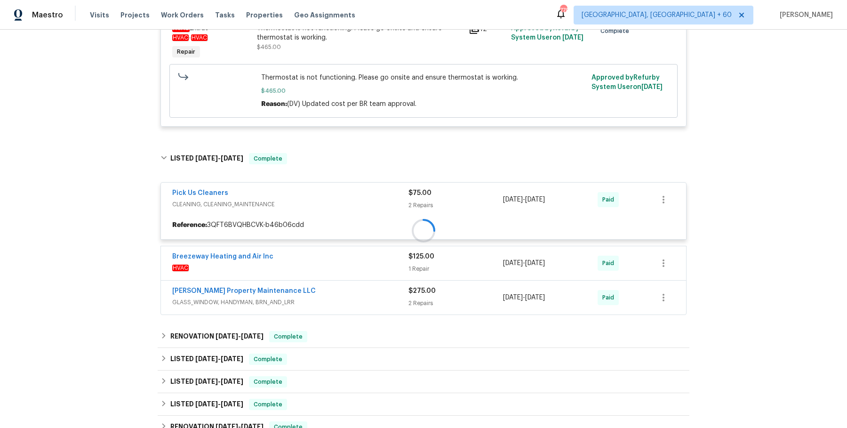
scroll to position [1761, 0]
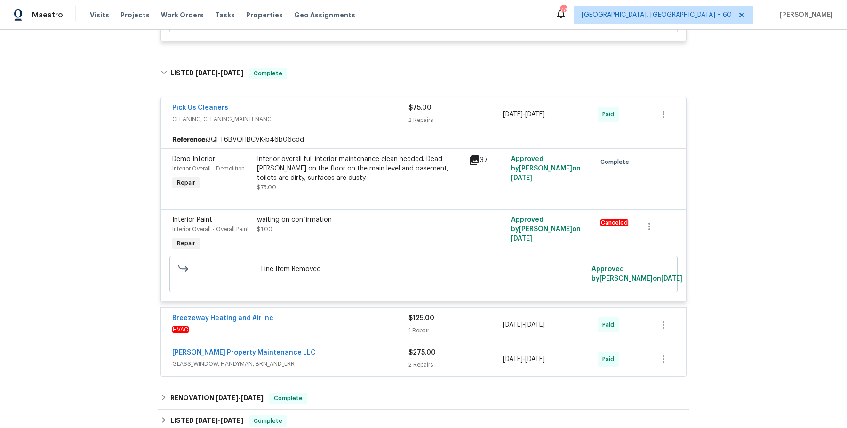
click at [326, 317] on div "Breezeway Heating and Air Inc" at bounding box center [290, 318] width 236 height 11
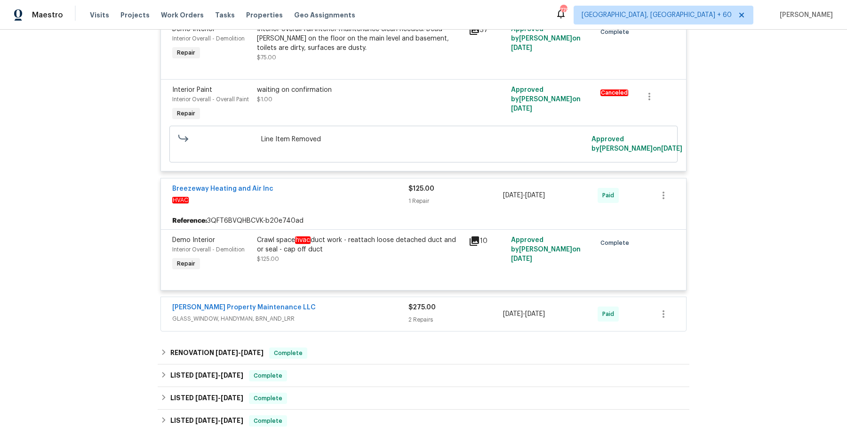
scroll to position [1977, 0]
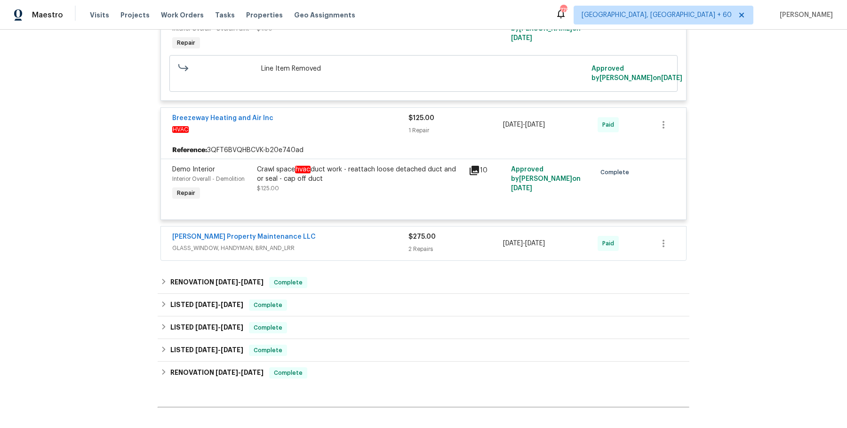
click at [366, 247] on span "GLASS_WINDOW, HANDYMAN, BRN_AND_LRR" at bounding box center [290, 247] width 236 height 9
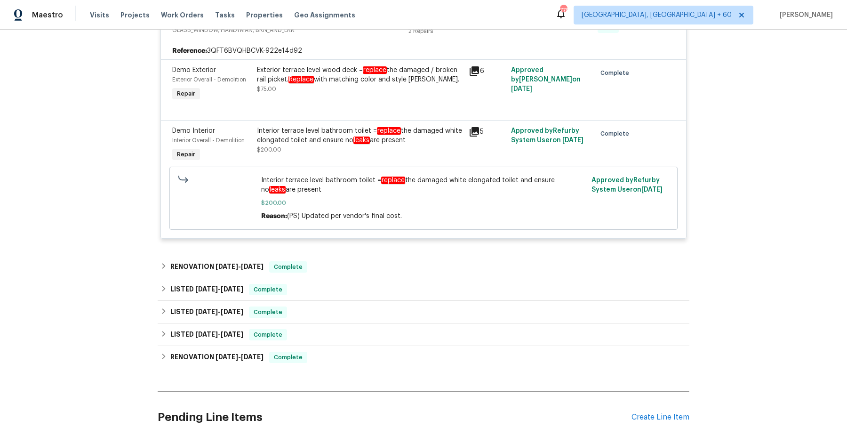
scroll to position [2265, 0]
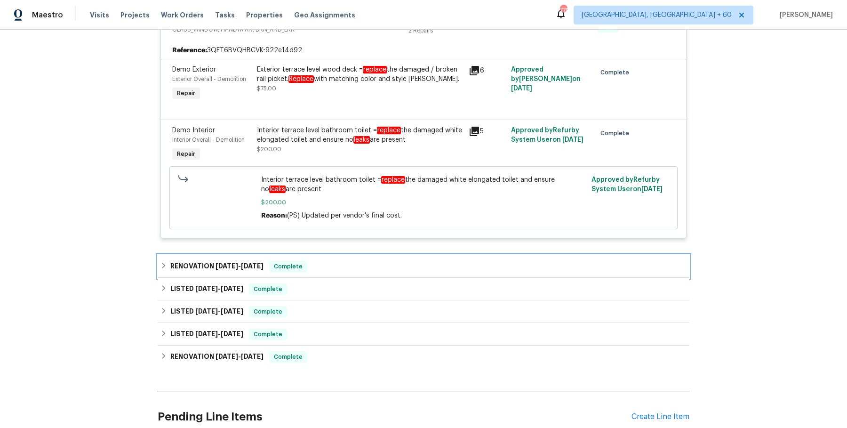
click at [356, 261] on div "RENOVATION [DATE] - [DATE] Complete" at bounding box center [424, 266] width 526 height 11
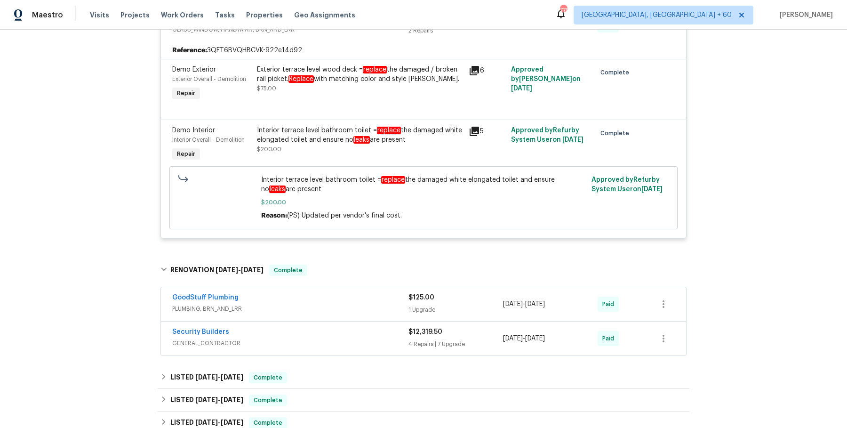
click at [345, 310] on span "PLUMBING, BRN_AND_LRR" at bounding box center [290, 308] width 236 height 9
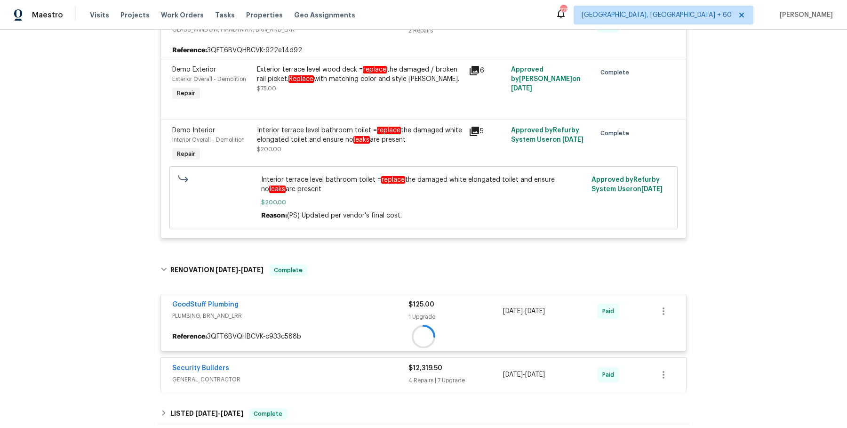
scroll to position [2329, 0]
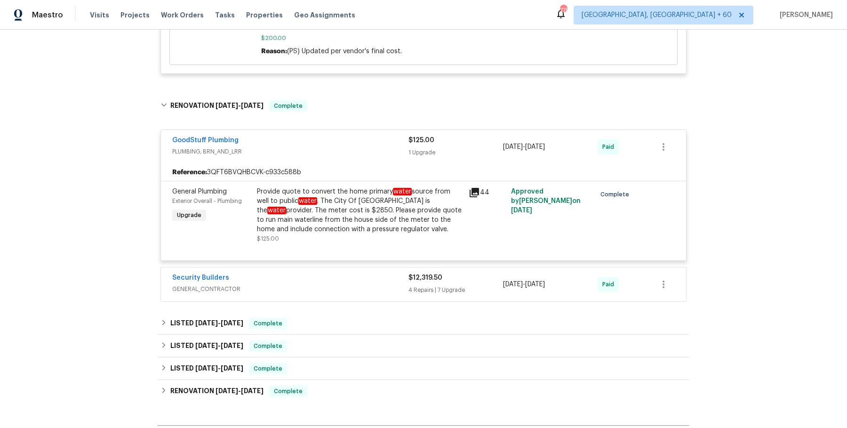
click at [354, 284] on span "GENERAL_CONTRACTOR" at bounding box center [290, 288] width 236 height 9
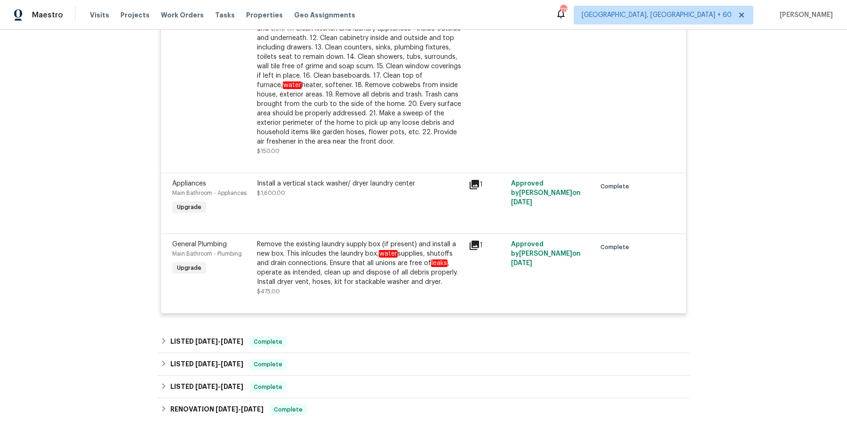
scroll to position [3693, 0]
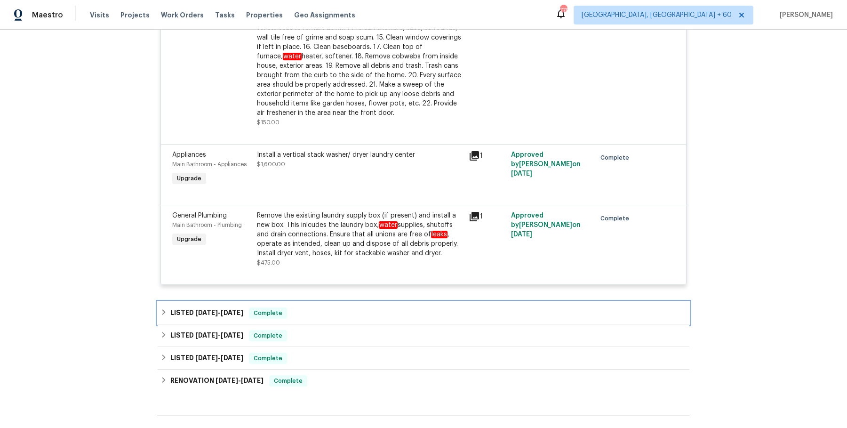
click at [343, 307] on div "LISTED [DATE] - [DATE] Complete" at bounding box center [424, 312] width 526 height 11
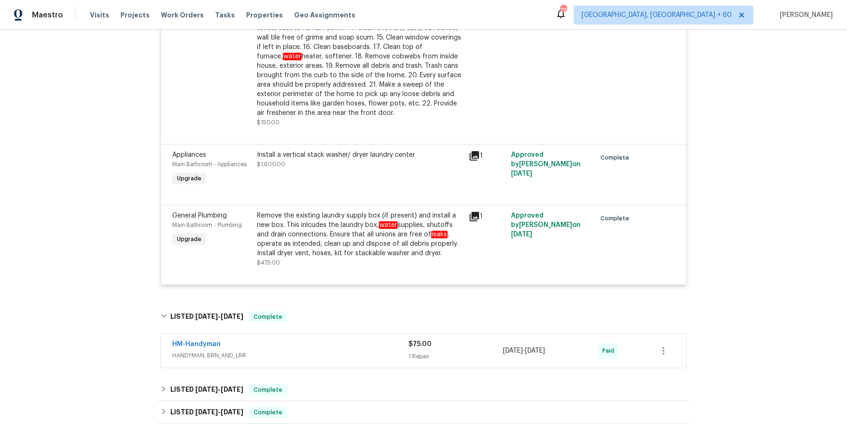
click at [330, 351] on span "HANDYMAN, BRN_AND_LRR" at bounding box center [290, 355] width 236 height 9
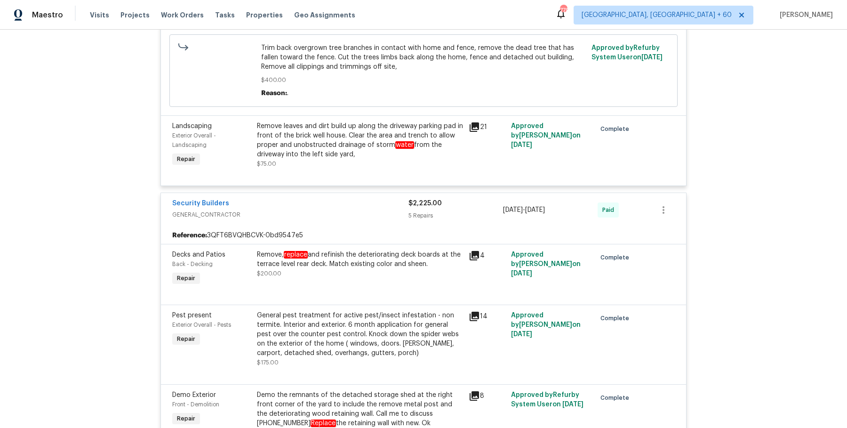
scroll to position [533, 0]
click at [219, 332] on div "Pest present Exterior Overall - Pests Repair" at bounding box center [211, 338] width 85 height 62
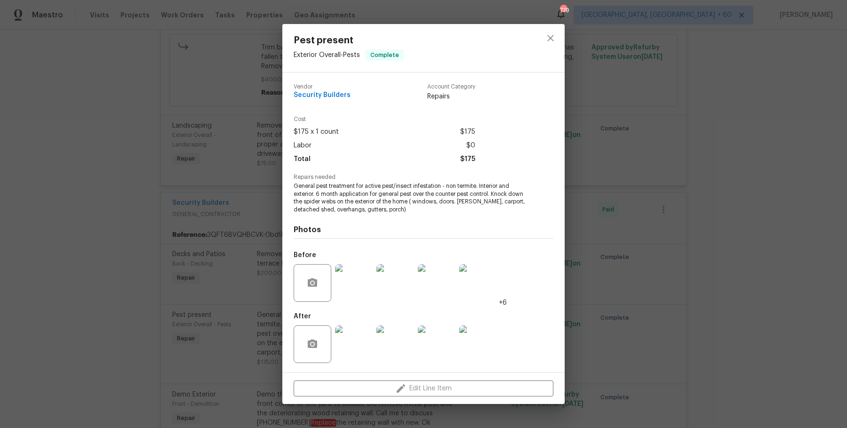
click at [668, 272] on div "Pest present Exterior Overall - Pests Complete Vendor Security Builders Account…" at bounding box center [423, 214] width 847 height 428
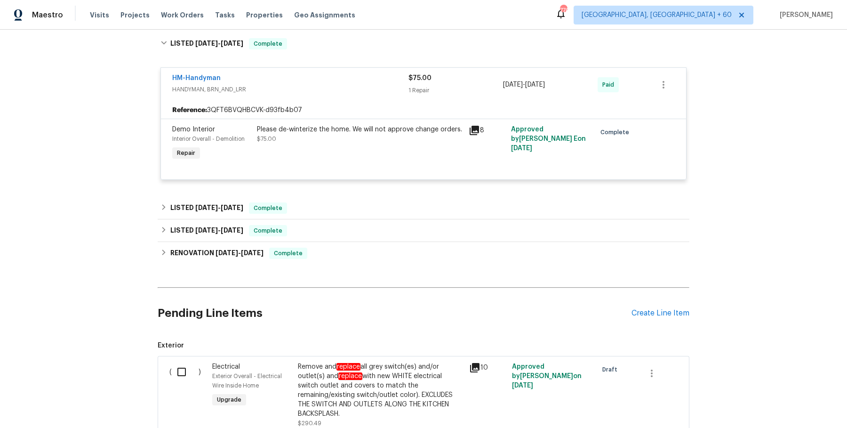
scroll to position [4208, 0]
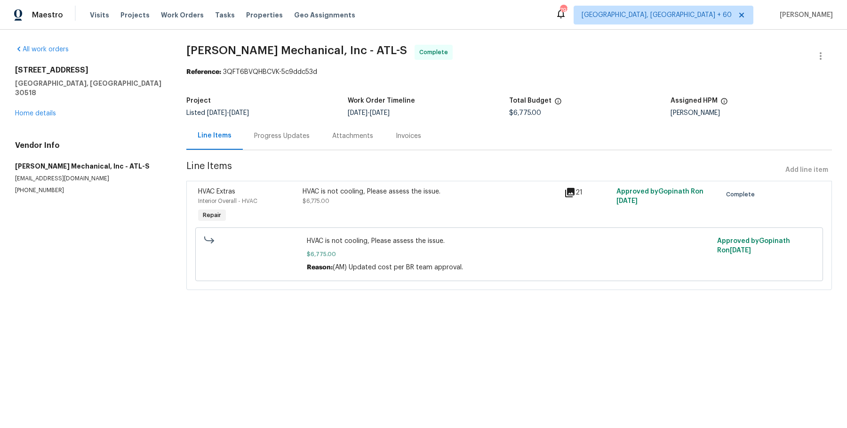
click at [270, 142] on div "Progress Updates" at bounding box center [282, 136] width 78 height 28
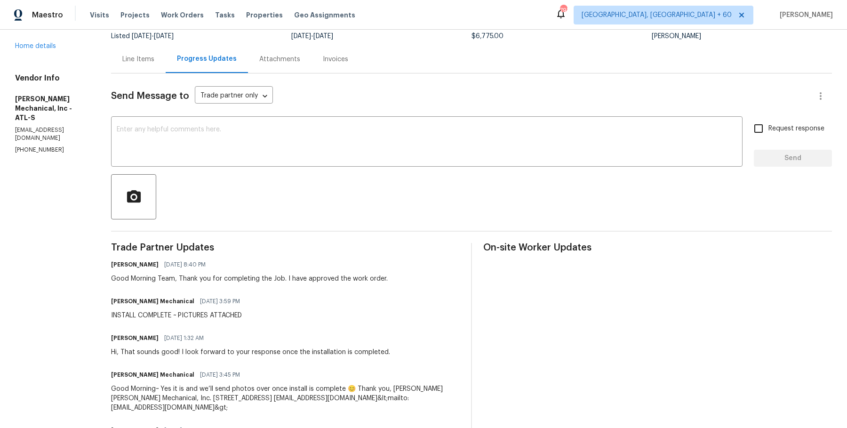
scroll to position [74, 0]
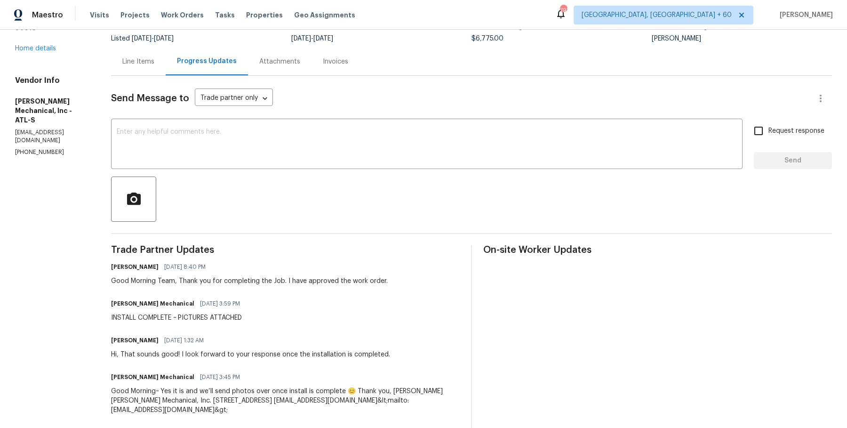
click at [294, 68] on div "Attachments" at bounding box center [280, 62] width 64 height 28
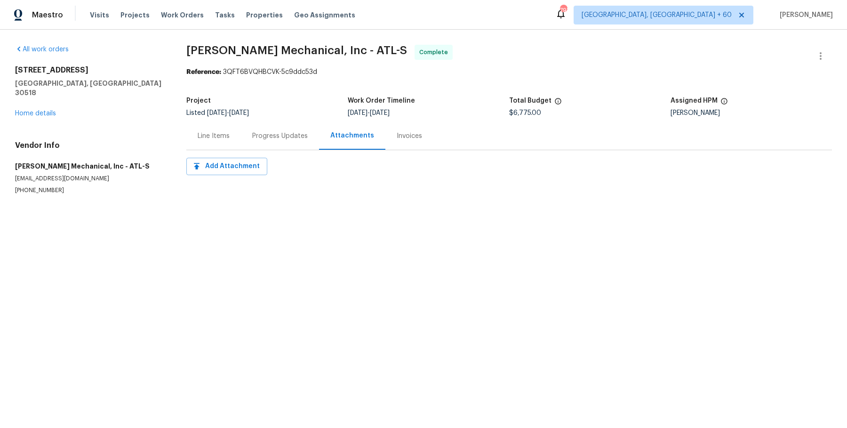
click at [391, 141] on div "Invoices" at bounding box center [409, 136] width 48 height 28
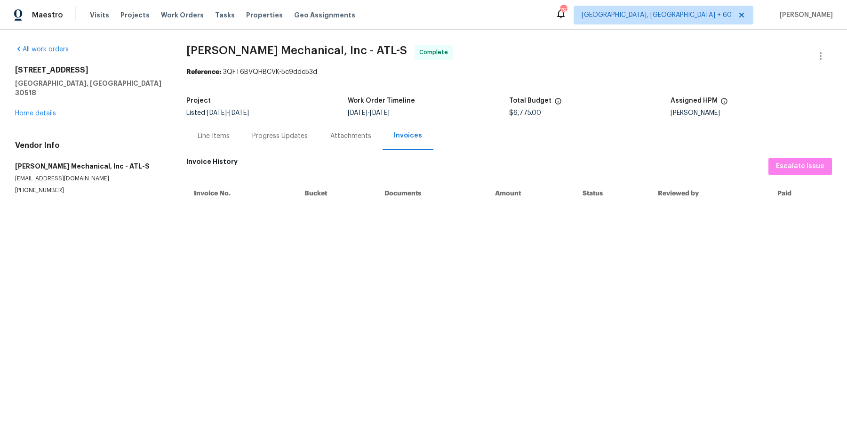
click at [268, 135] on div "Progress Updates" at bounding box center [280, 135] width 56 height 9
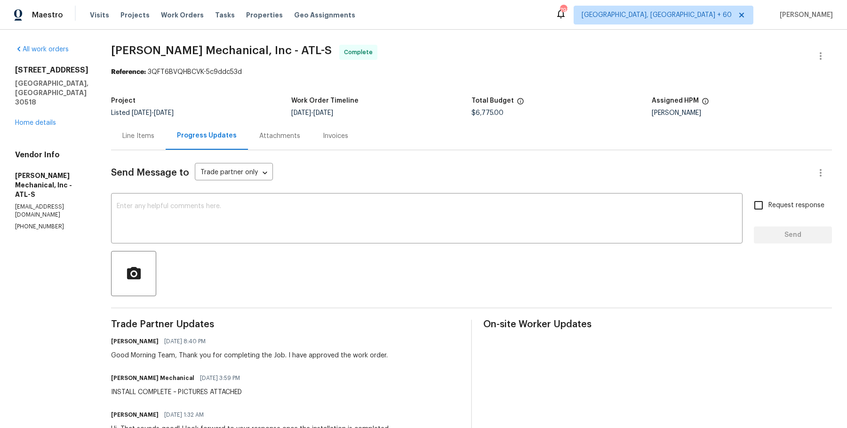
scroll to position [17, 0]
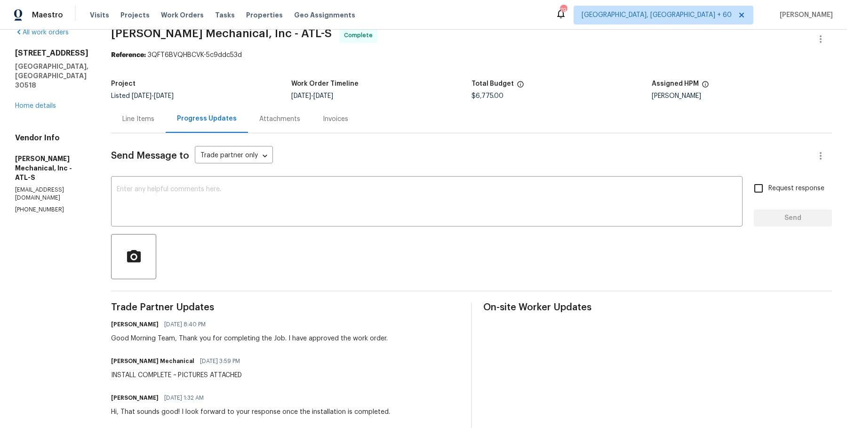
click at [155, 127] on div "Line Items" at bounding box center [138, 119] width 55 height 28
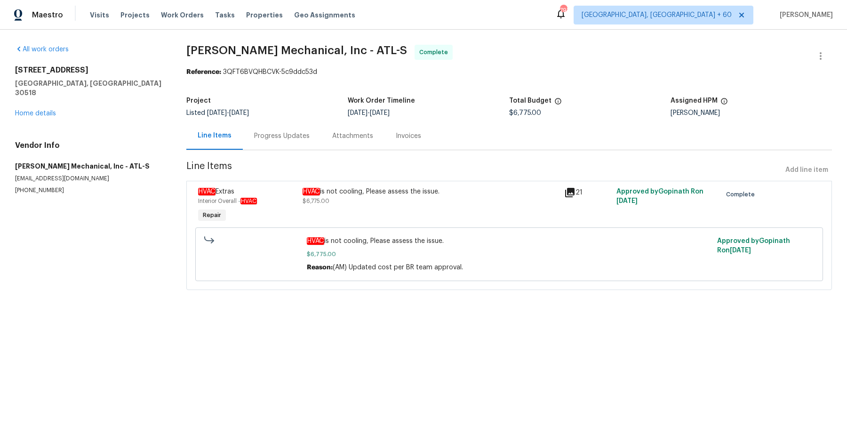
click at [332, 202] on div "HVAC is not cooling, Please assess the issue. $6,775.00" at bounding box center [431, 196] width 256 height 19
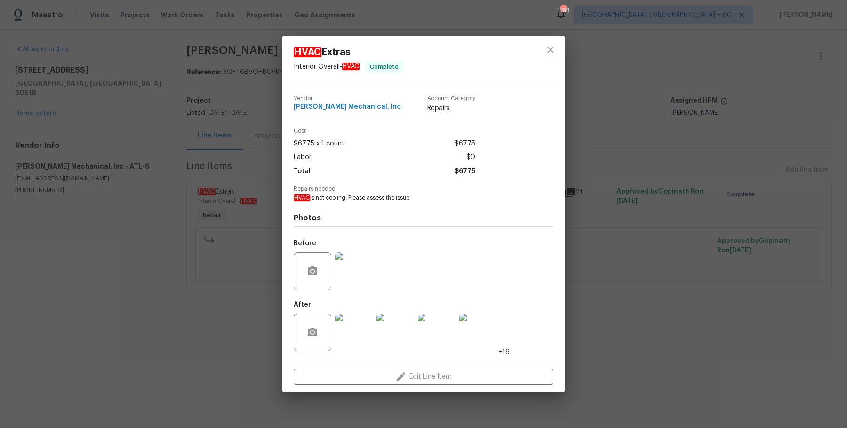
click at [352, 284] on img at bounding box center [354, 271] width 38 height 38
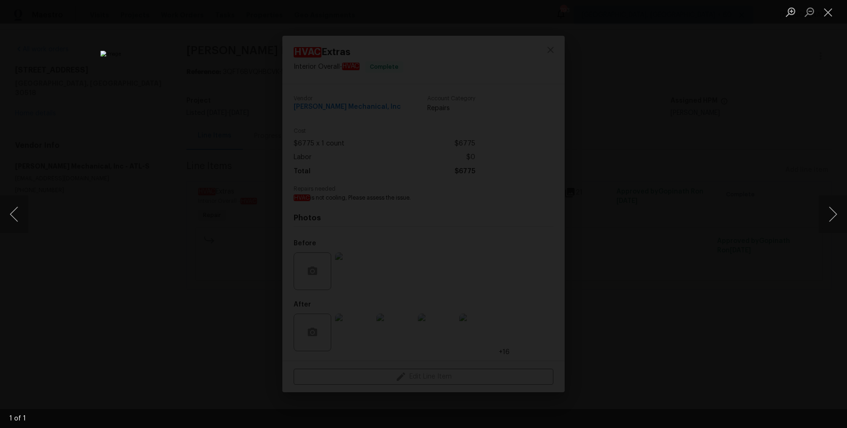
click at [700, 274] on div "Lightbox" at bounding box center [423, 214] width 847 height 428
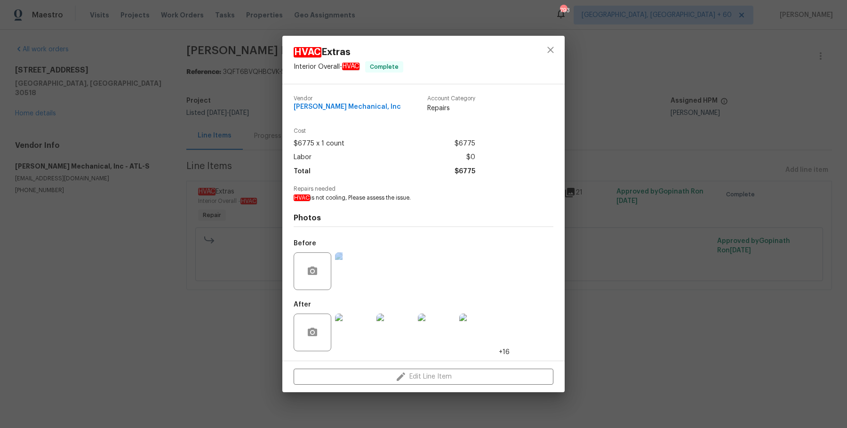
click at [700, 274] on div "HVAC Extras Interior Overall - HVAC Complete Vendor JH Martin Mechanical, Inc A…" at bounding box center [423, 214] width 847 height 428
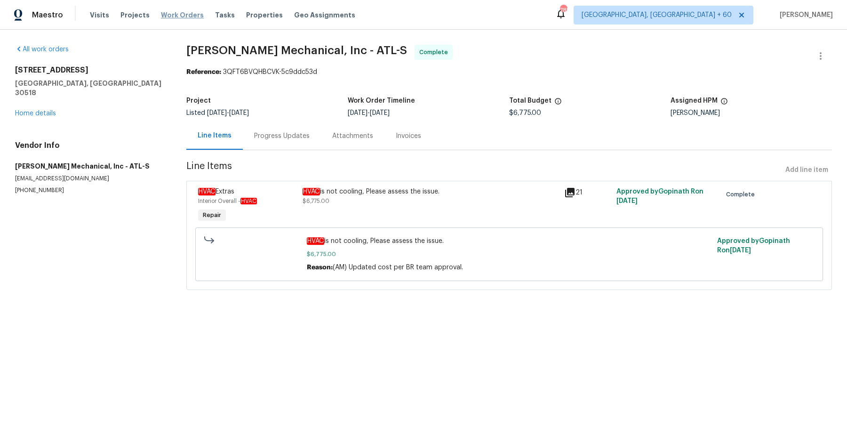
click at [193, 14] on span "Work Orders" at bounding box center [182, 14] width 43 height 9
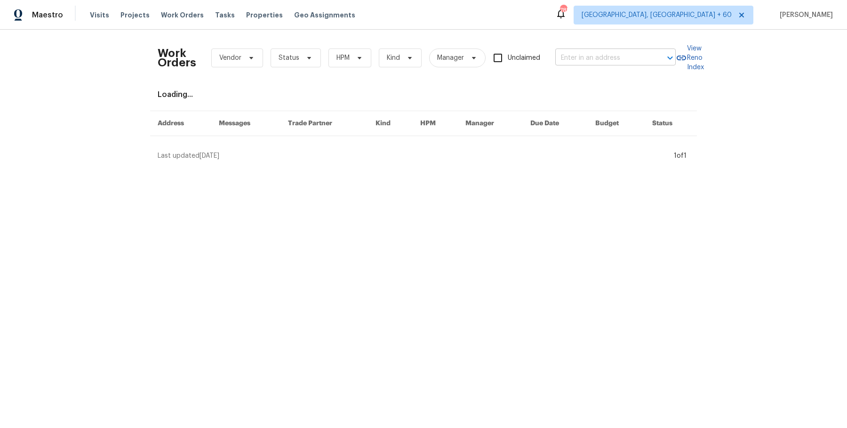
click at [602, 62] on input "text" at bounding box center [602, 58] width 94 height 15
paste input "5735 Hesper Way Carmichael, CA 95608"
type input "5735 Hesper Way Carmichael, CA 95608"
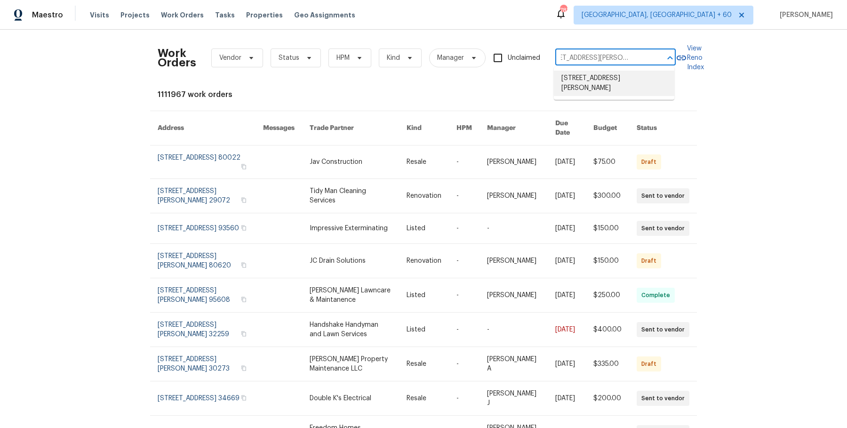
click at [596, 75] on li "5735 Hesper Way, Carmichael, CA 95608" at bounding box center [614, 83] width 120 height 25
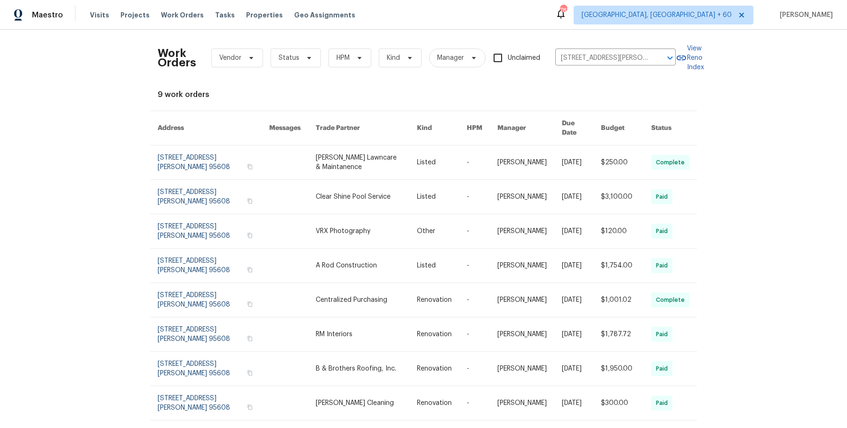
click at [534, 157] on link at bounding box center [530, 162] width 64 height 34
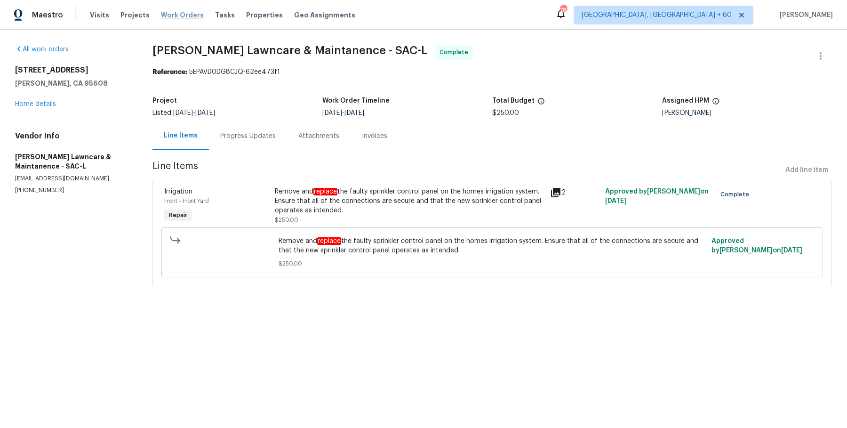
click at [189, 17] on span "Work Orders" at bounding box center [182, 14] width 43 height 9
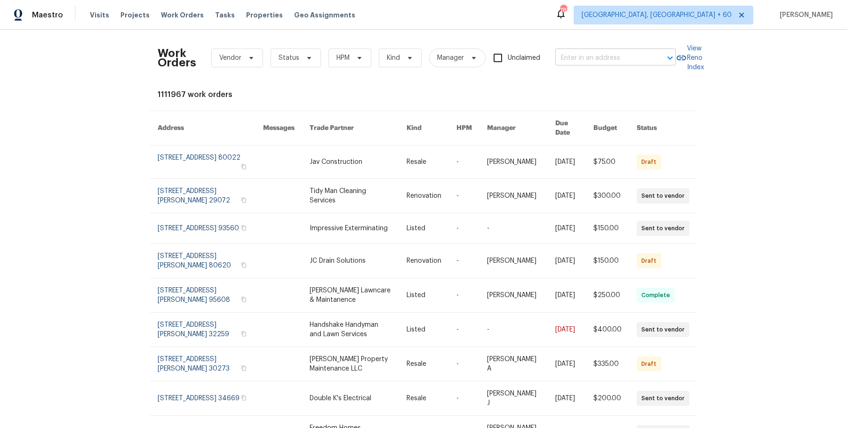
click at [636, 56] on input "text" at bounding box center [602, 58] width 94 height 15
paste input "5735 Hesper Way Carmichael, CA 95608"
type input "5735 Hesper Way Carmichael, CA 95608"
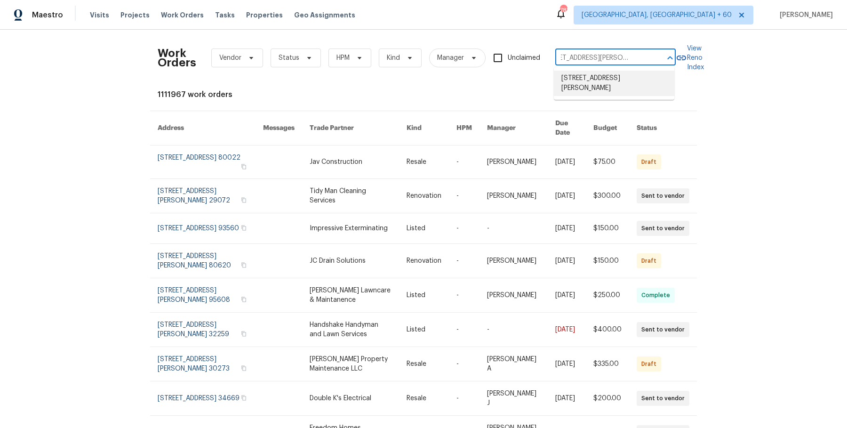
click at [620, 82] on li "5735 Hesper Way, Carmichael, CA 95608" at bounding box center [614, 83] width 120 height 25
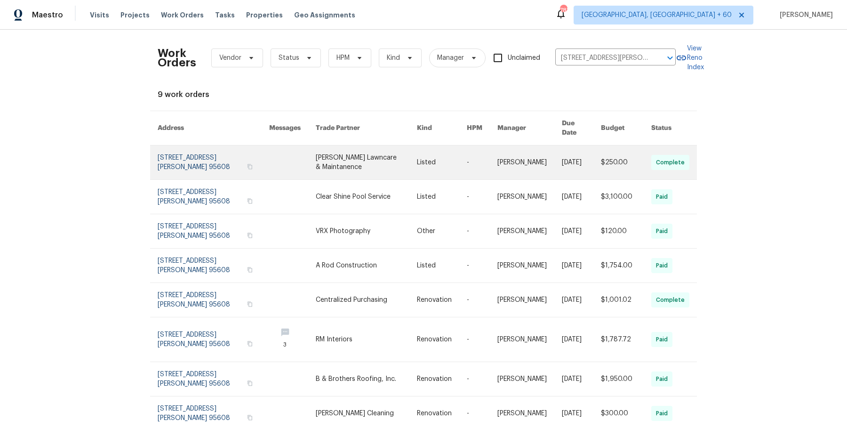
click at [427, 167] on link at bounding box center [442, 162] width 50 height 34
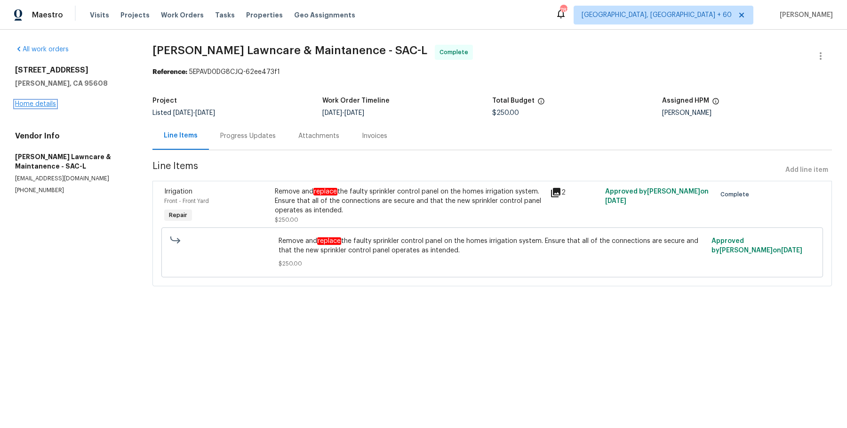
click at [45, 104] on link "Home details" at bounding box center [35, 104] width 41 height 7
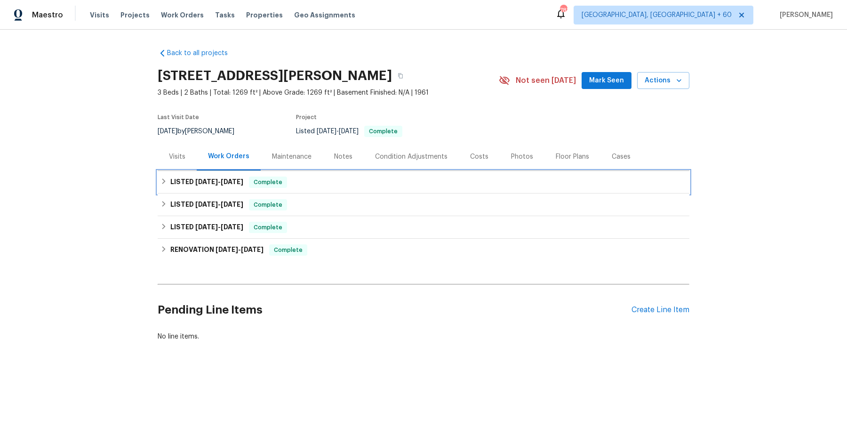
click at [367, 189] on div "LISTED 8/12/25 - 8/13/25 Complete" at bounding box center [424, 182] width 532 height 23
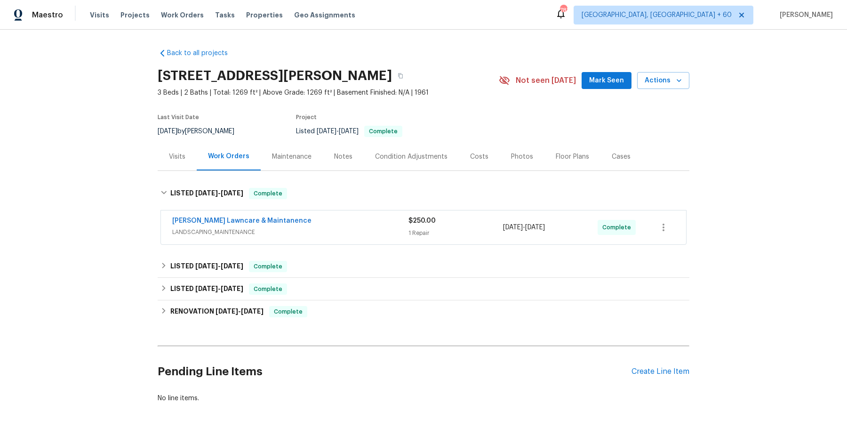
click at [345, 243] on div "Godinez Lawncare & Maintanence LANDSCAPING_MAINTENANCE $250.00 1 Repair 8/12/20…" at bounding box center [423, 227] width 525 height 34
click at [349, 236] on span "LANDSCAPING_MAINTENANCE" at bounding box center [290, 231] width 236 height 9
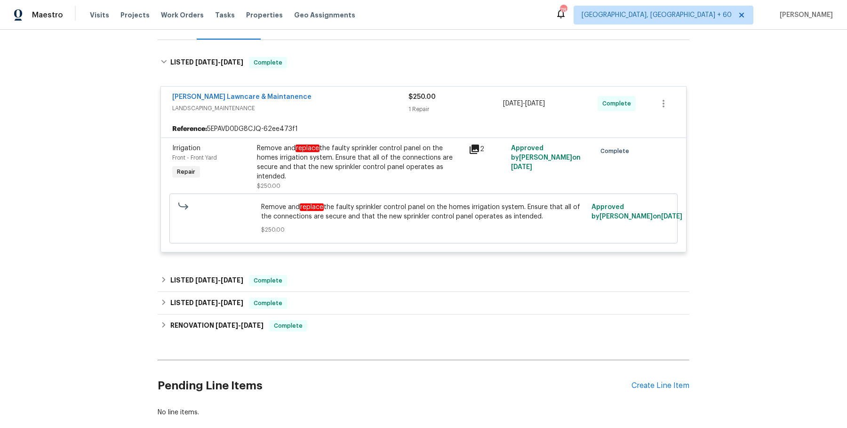
scroll to position [144, 0]
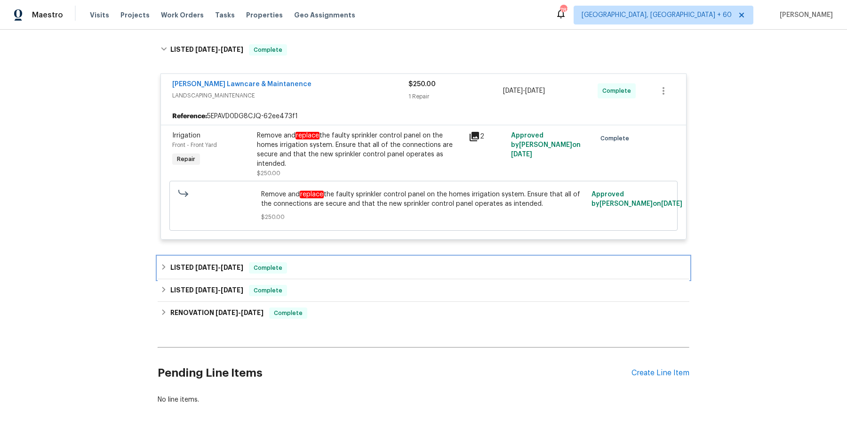
click at [334, 273] on div "LISTED 3/25/25 - 3/28/25 Complete" at bounding box center [424, 268] width 532 height 23
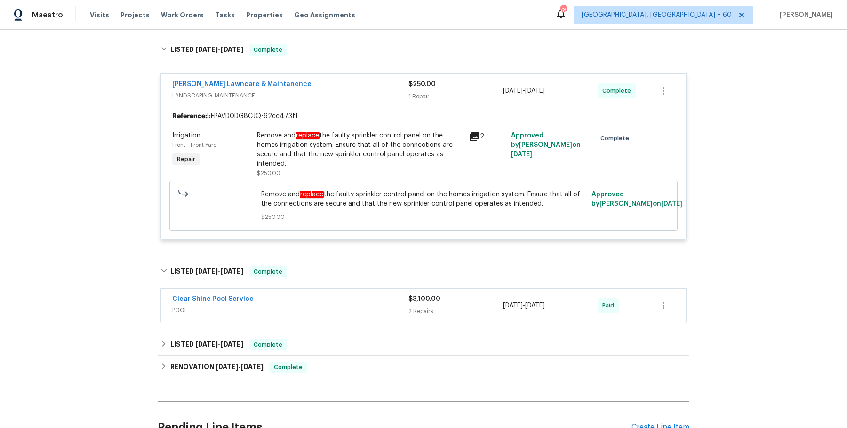
click at [329, 311] on span "POOL" at bounding box center [290, 309] width 236 height 9
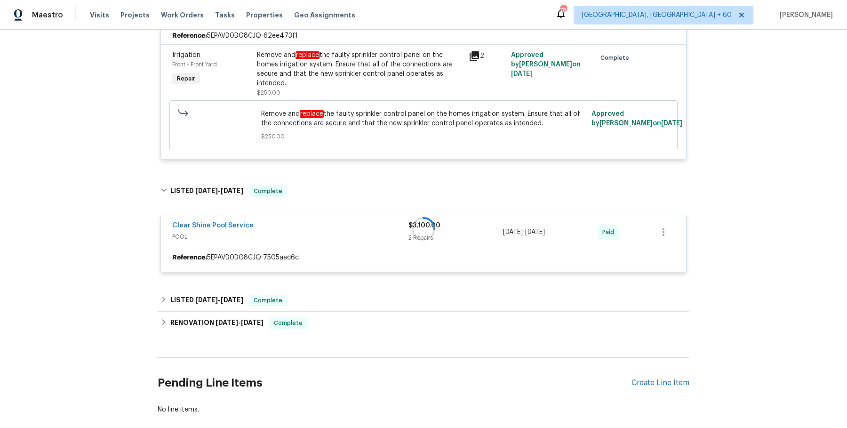
scroll to position [162, 0]
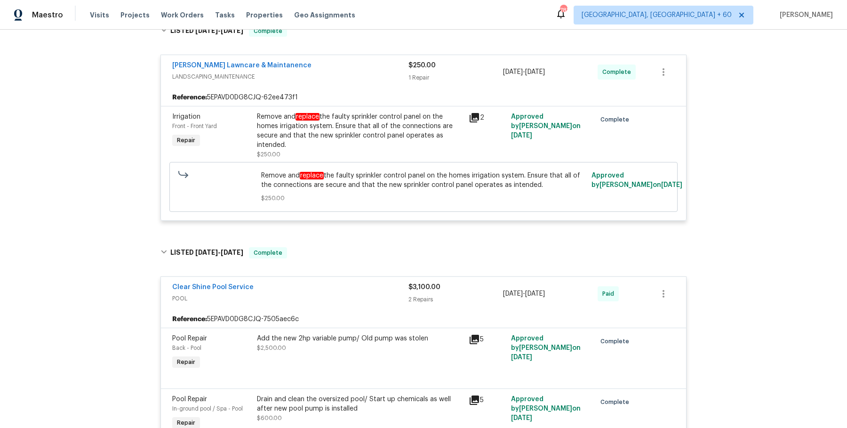
click at [373, 137] on div "Remove and replace the faulty sprinkler control panel on the homes irrigation s…" at bounding box center [360, 131] width 206 height 38
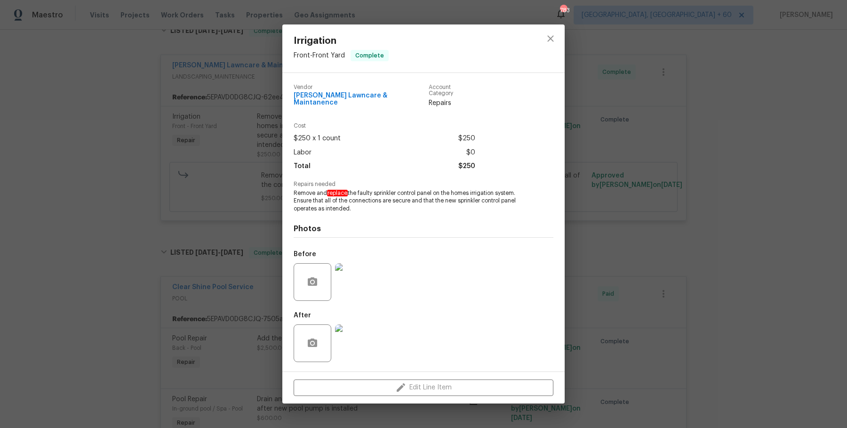
click at [360, 343] on img at bounding box center [354, 343] width 38 height 38
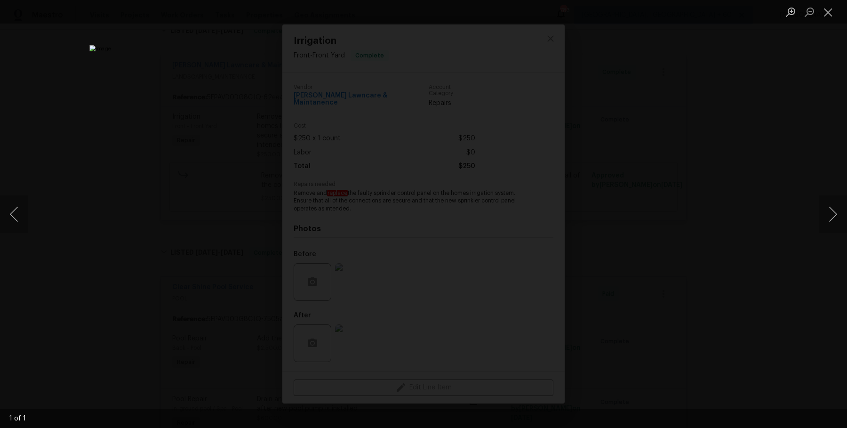
click at [749, 248] on div "Lightbox" at bounding box center [423, 214] width 847 height 428
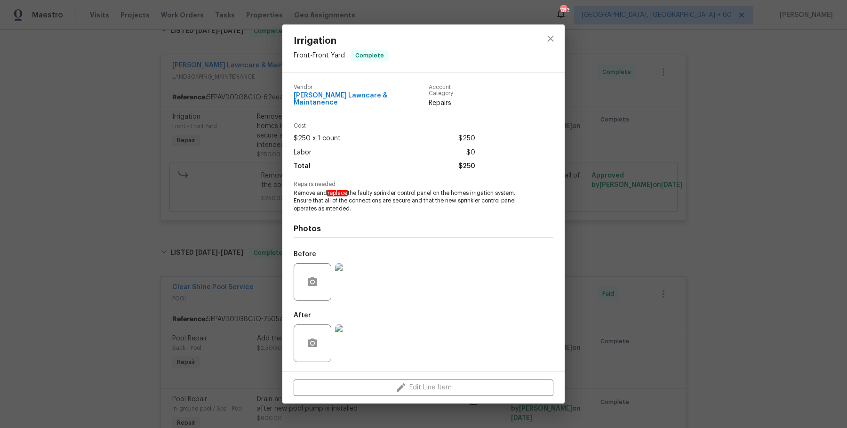
click at [750, 249] on div "Irrigation Front - Front Yard Complete Vendor Godinez Lawncare & Maintanence Ac…" at bounding box center [423, 214] width 847 height 428
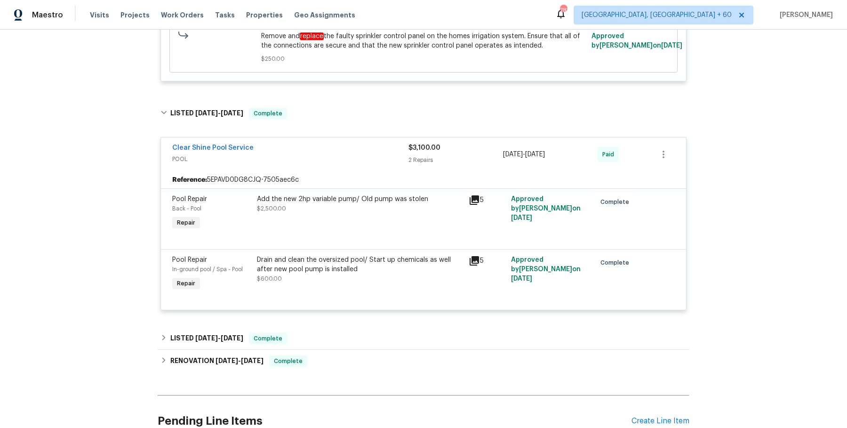
scroll to position [329, 0]
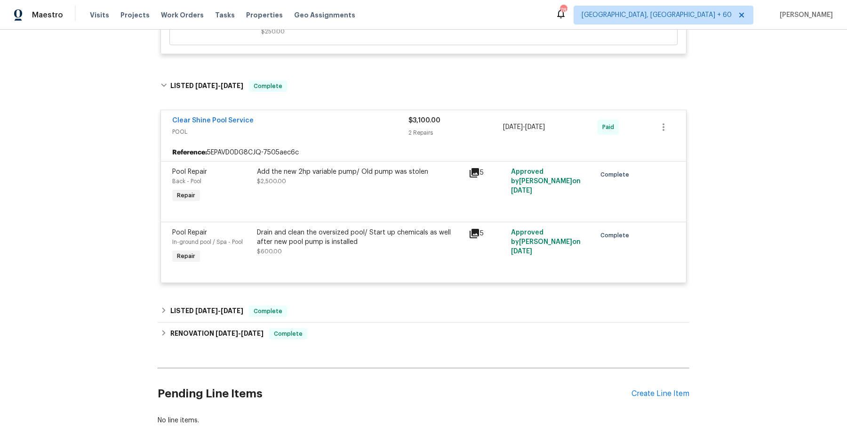
click at [487, 292] on div "Back to all projects 5735 Hesper Way, Carmichael, CA 95608 3 Beds | 2 Baths | T…" at bounding box center [424, 72] width 532 height 721
click at [466, 302] on div "LISTED 2/26/25 - 3/6/25 Complete" at bounding box center [424, 311] width 532 height 23
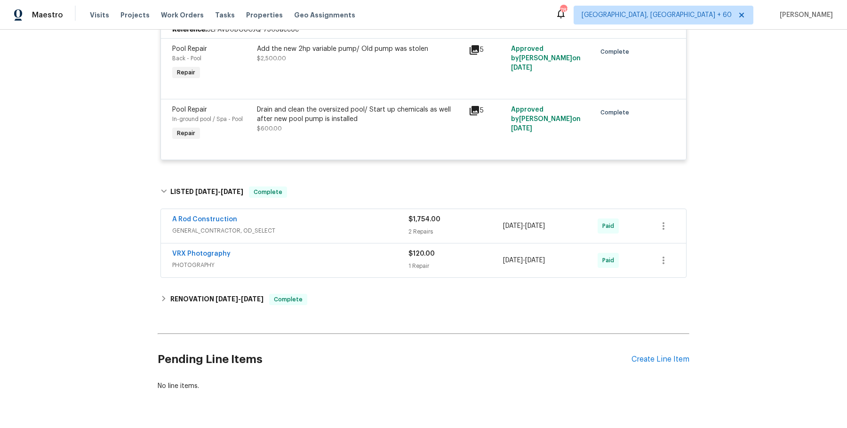
click at [380, 228] on span "GENERAL_CONTRACTOR, OD_SELECT" at bounding box center [290, 230] width 236 height 9
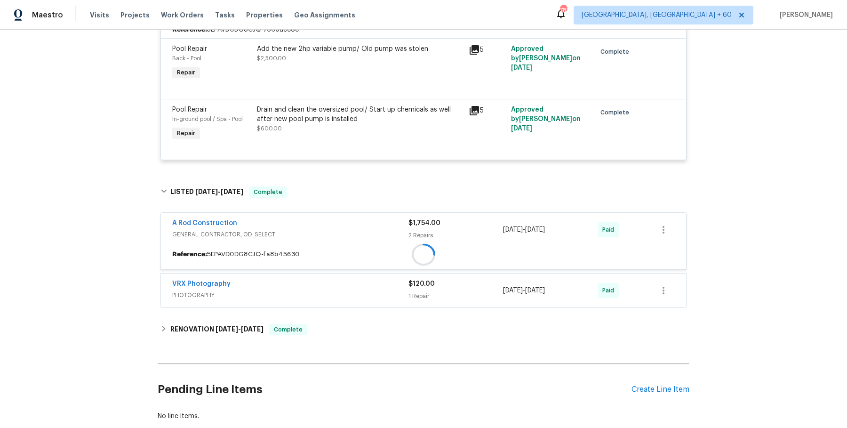
scroll to position [513, 0]
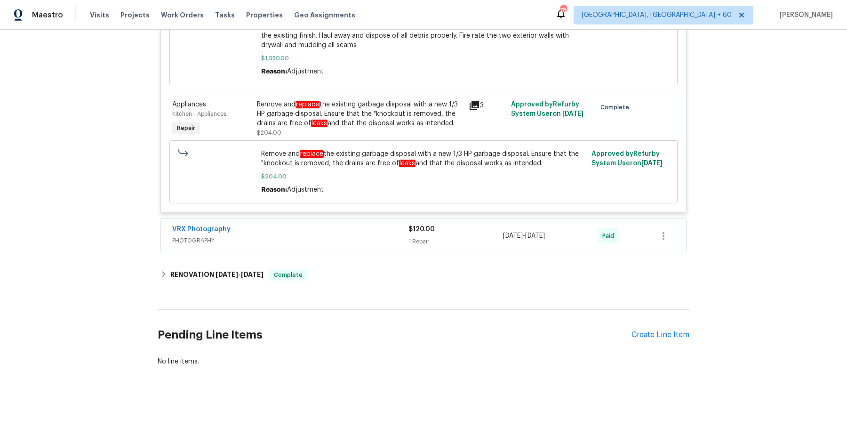
click at [380, 228] on div "VRX Photography" at bounding box center [290, 230] width 236 height 11
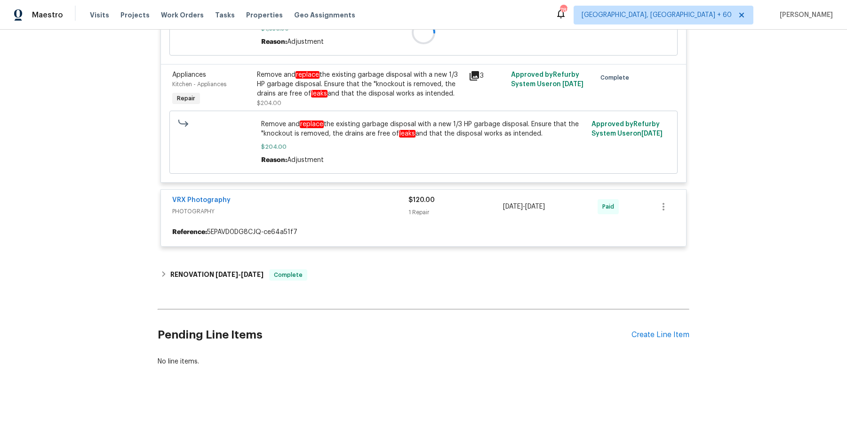
scroll to position [819, 0]
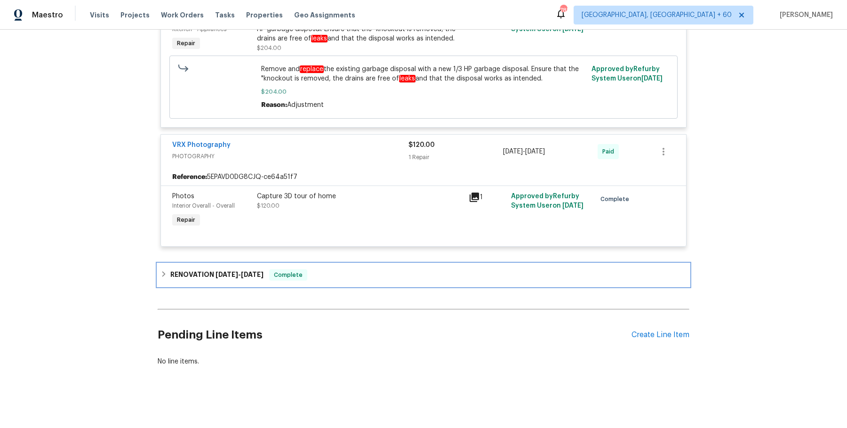
click at [358, 266] on div "RENOVATION 2/3/25 - 2/19/25 Complete" at bounding box center [424, 275] width 532 height 23
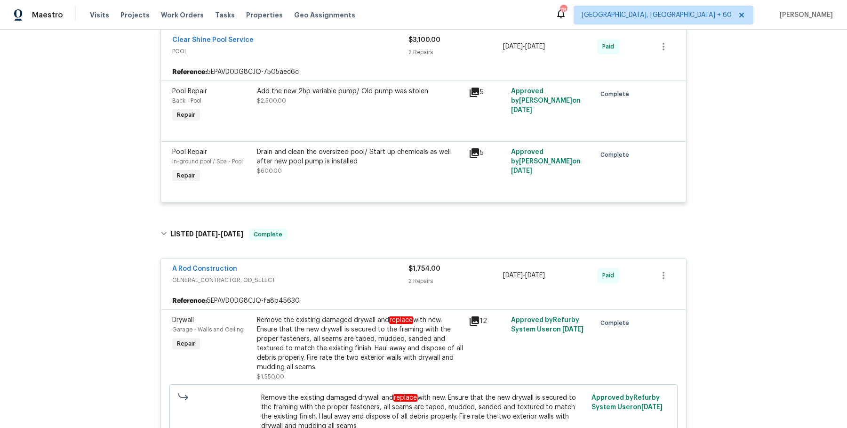
scroll to position [0, 0]
